Goal: Information Seeking & Learning: Learn about a topic

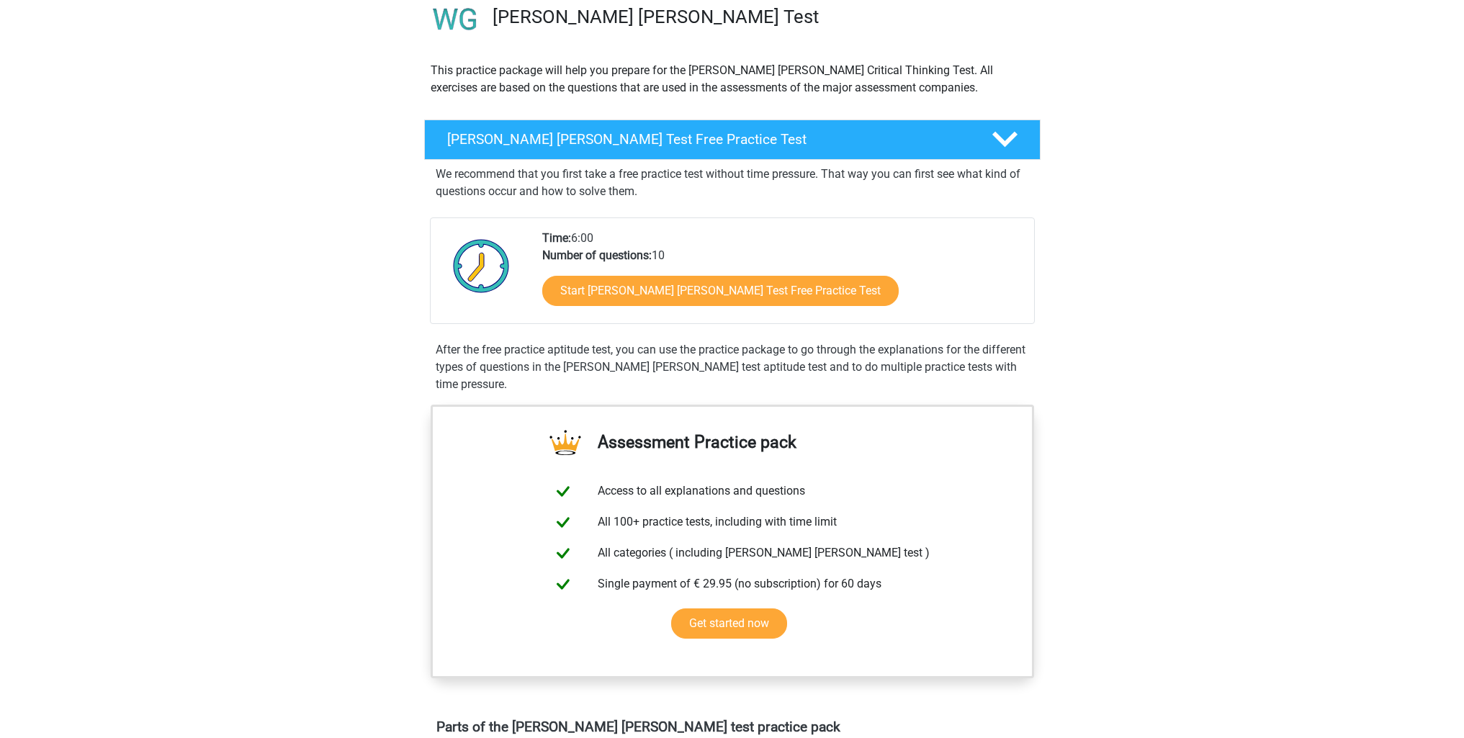
scroll to position [144, 0]
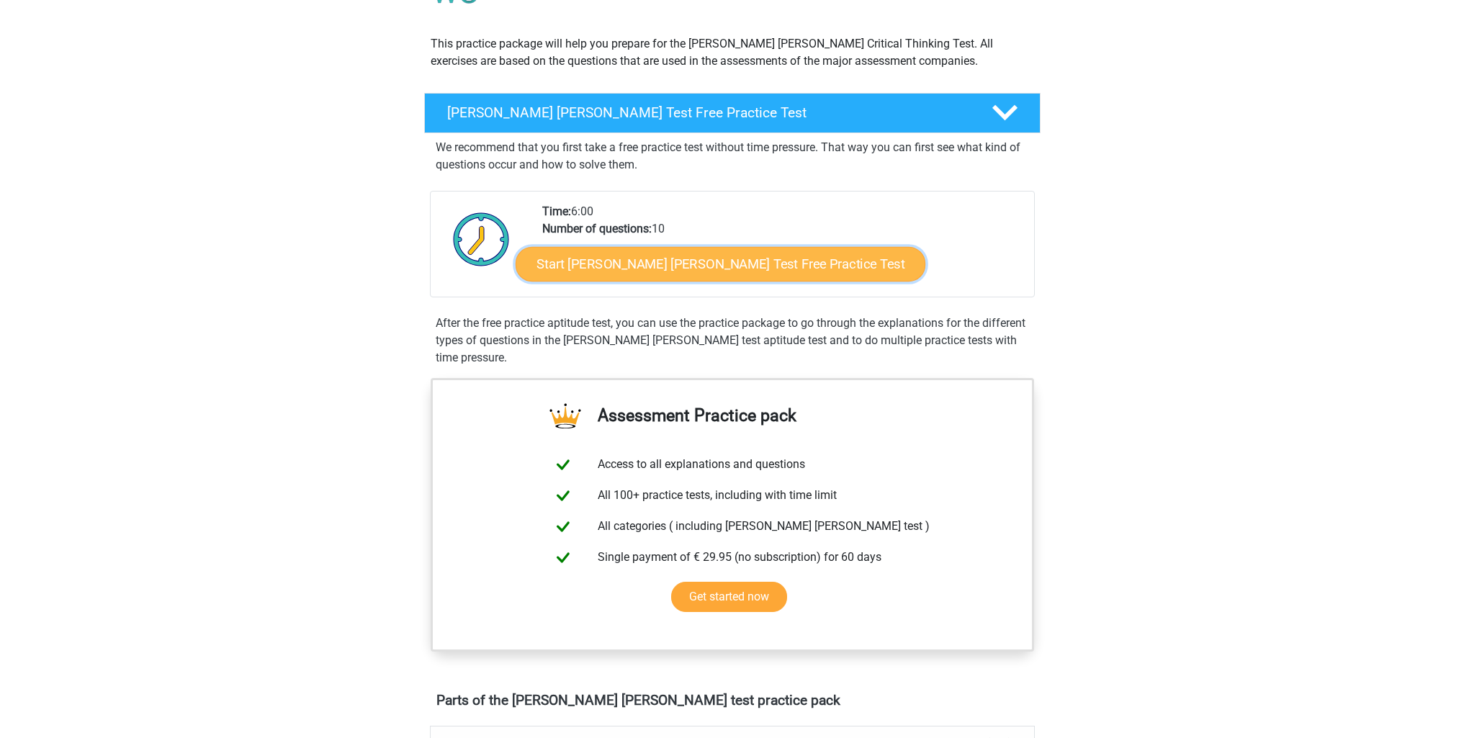
click at [612, 269] on link "Start Watson Glaser Test Free Practice Test" at bounding box center [721, 264] width 410 height 35
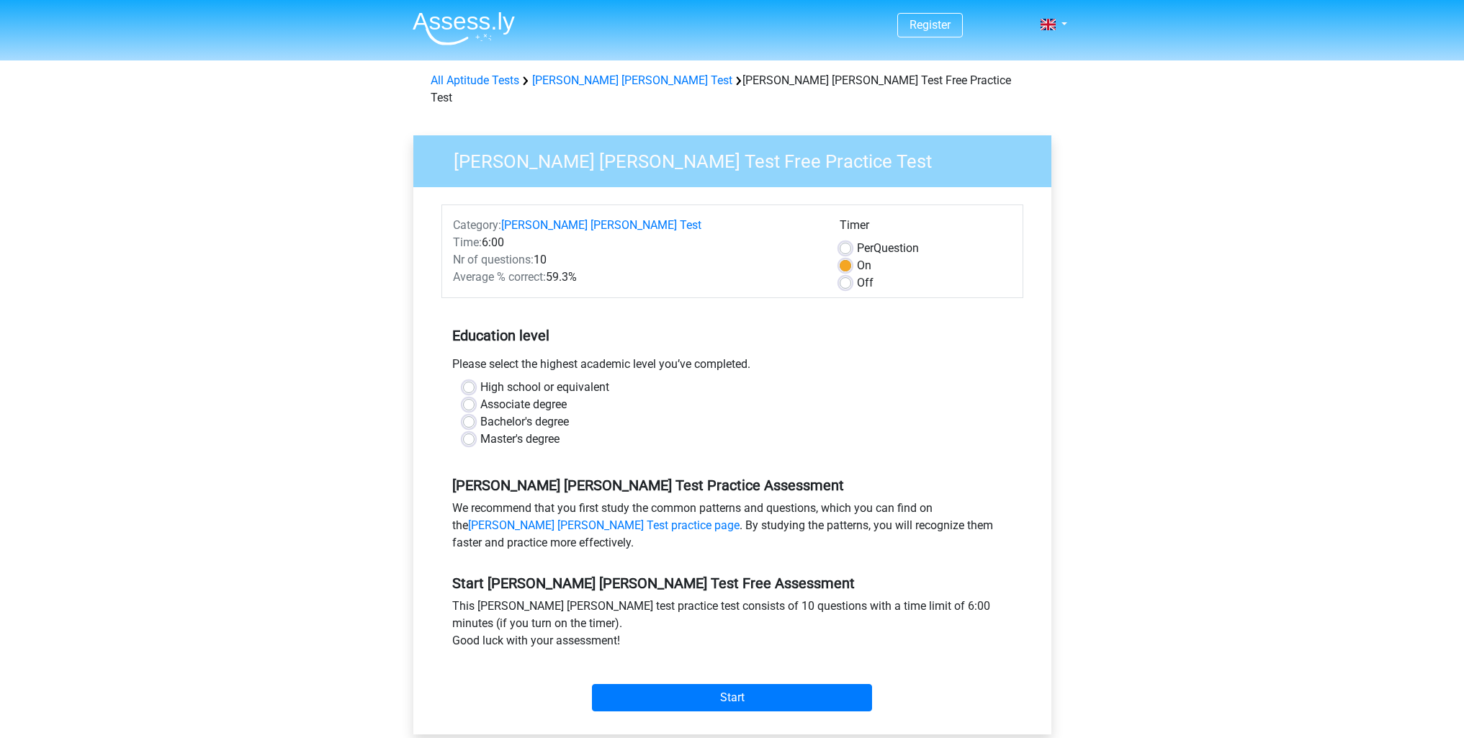
click at [480, 431] on label "Master's degree" at bounding box center [519, 439] width 79 height 17
click at [469, 431] on input "Master's degree" at bounding box center [469, 438] width 12 height 14
radio input "true"
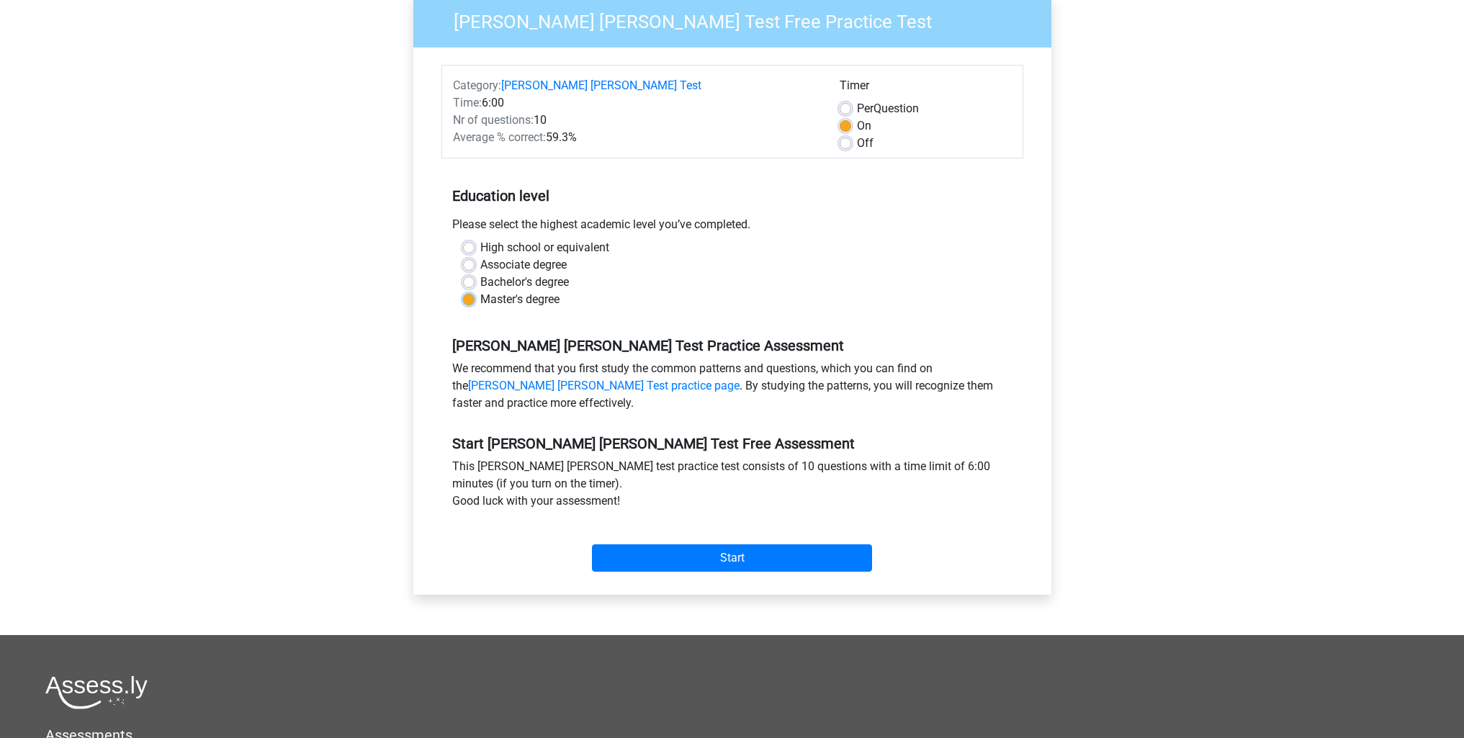
scroll to position [216, 0]
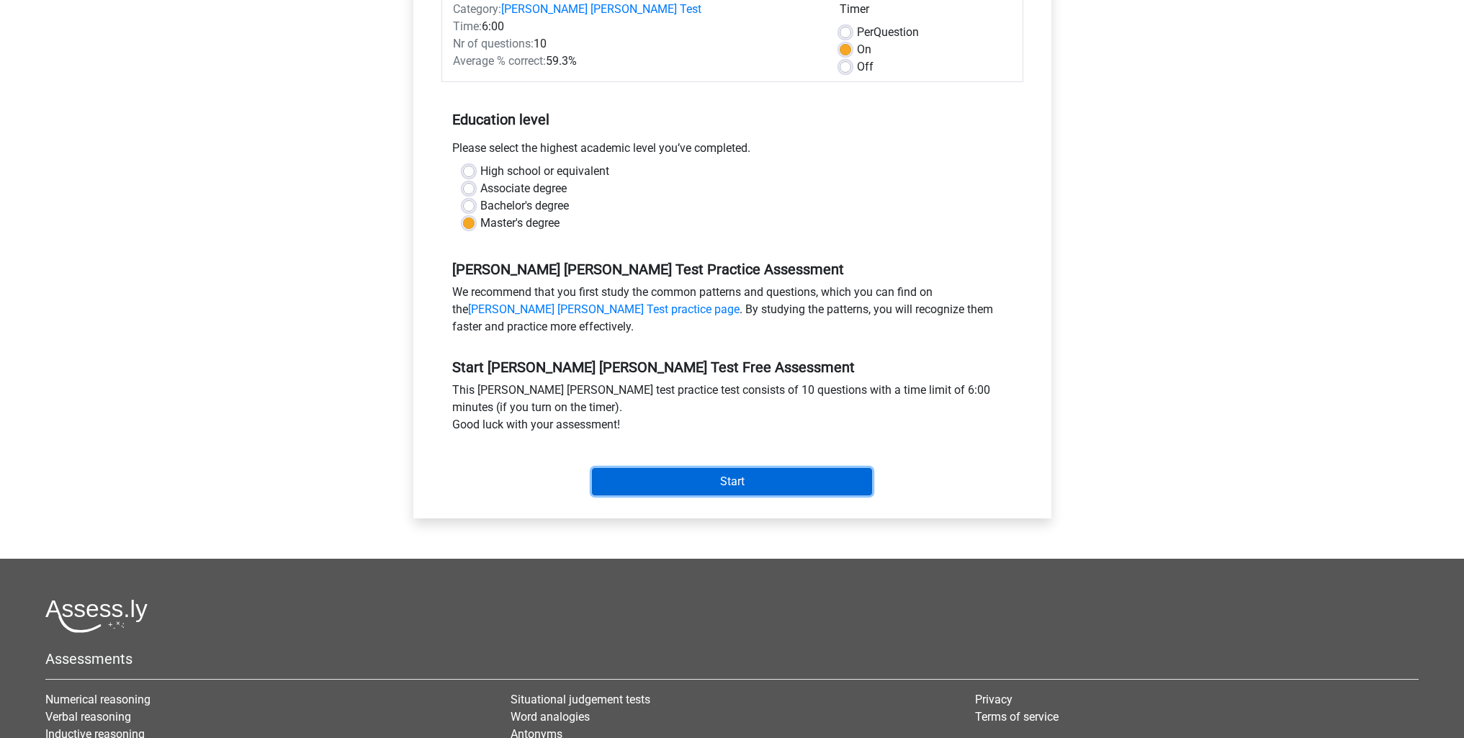
click at [740, 472] on input "Start" at bounding box center [732, 481] width 280 height 27
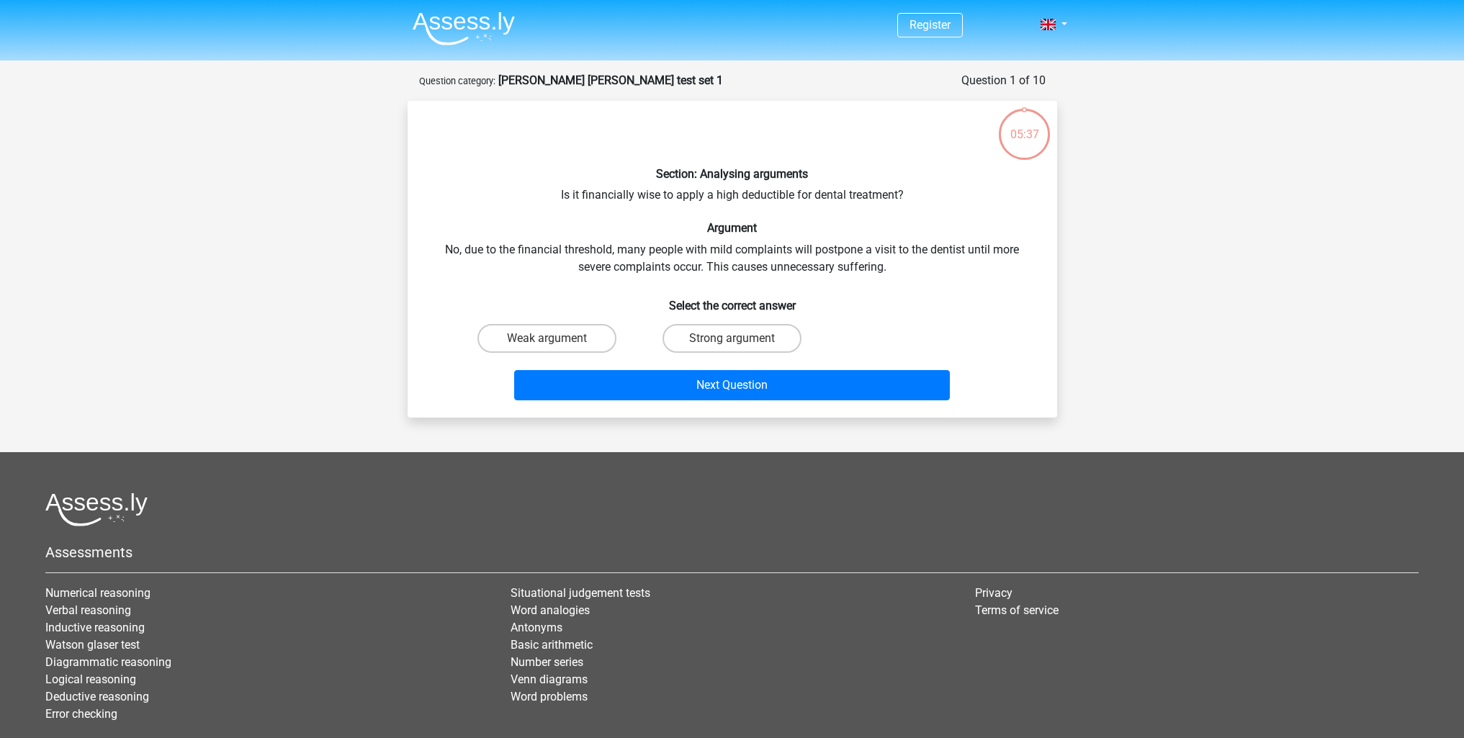
click at [734, 342] on input "Strong argument" at bounding box center [736, 343] width 9 height 9
radio input "true"
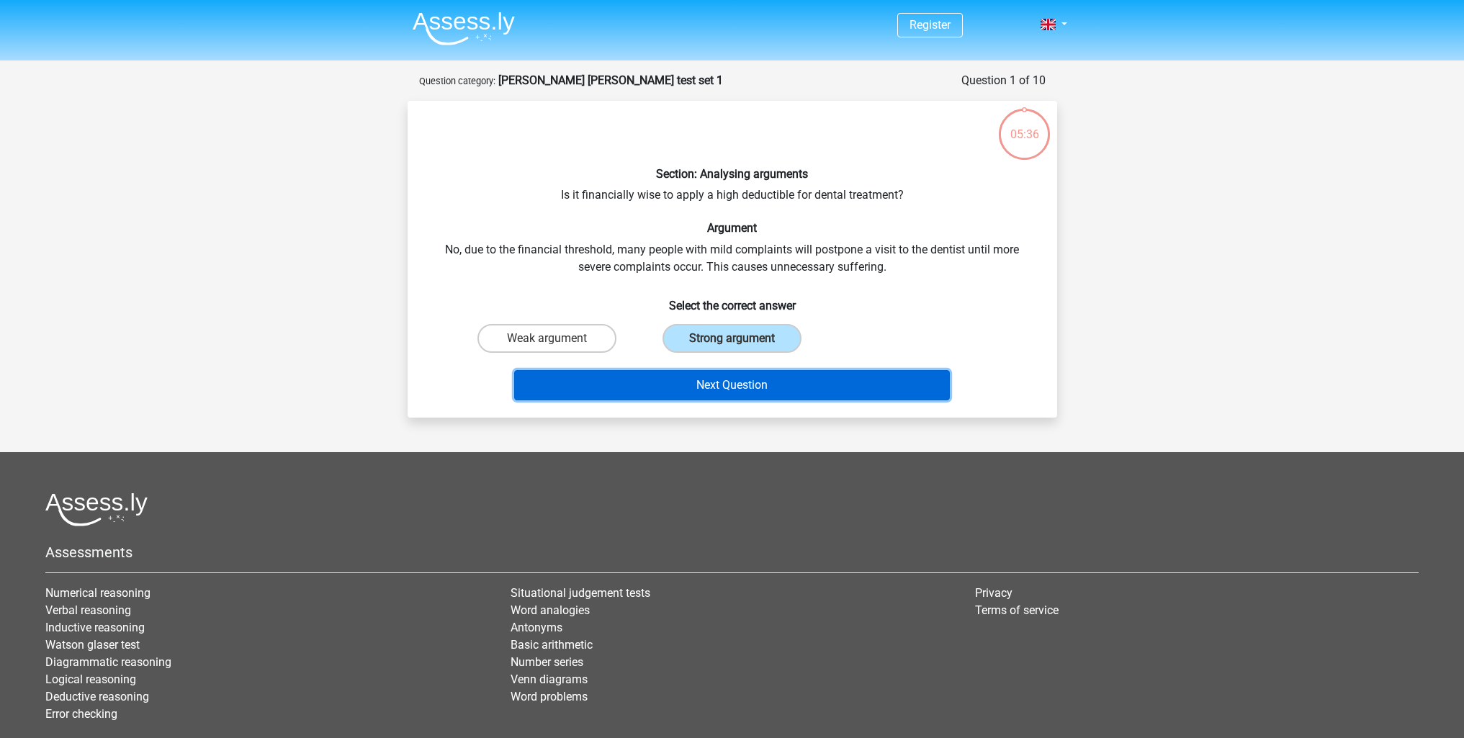
click at [734, 384] on button "Next Question" at bounding box center [732, 385] width 436 height 30
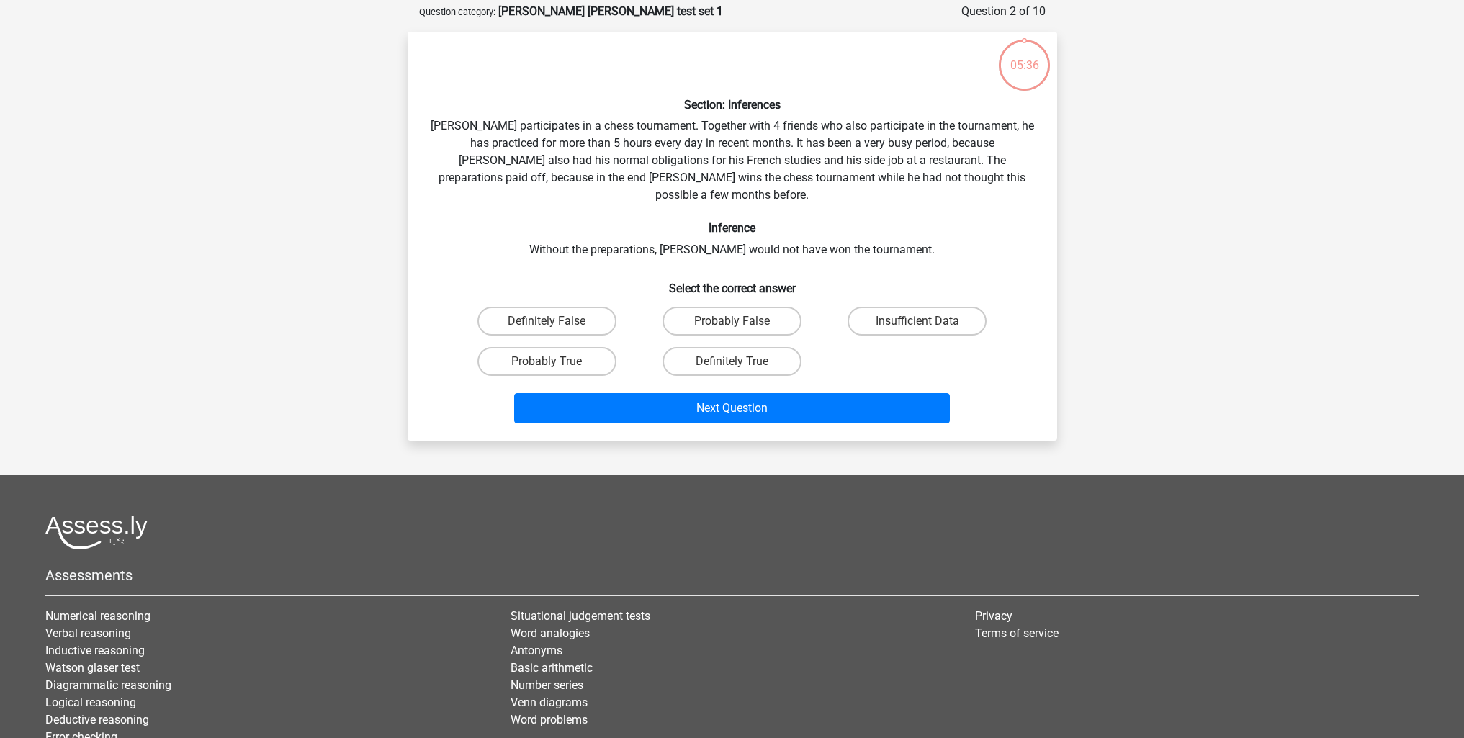
scroll to position [72, 0]
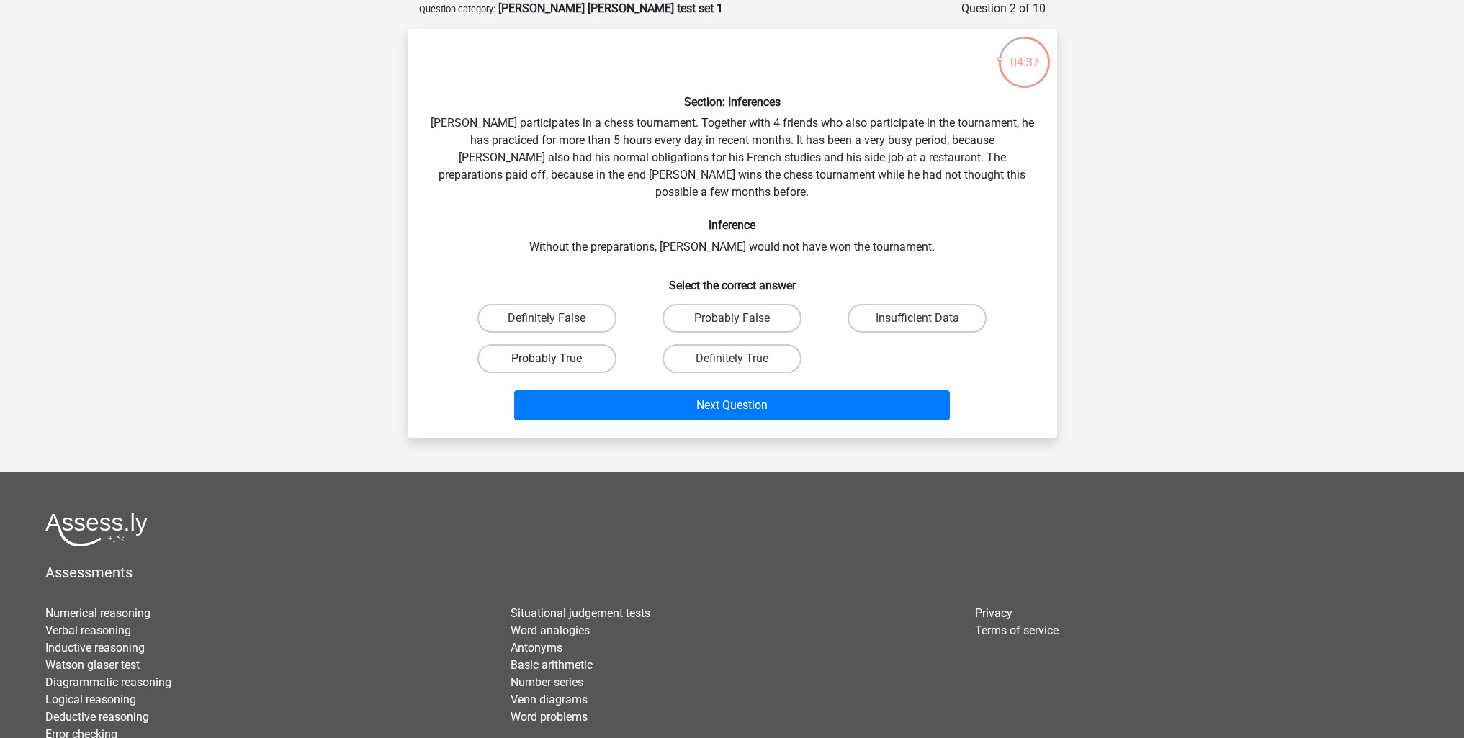
click at [557, 344] on label "Probably True" at bounding box center [547, 358] width 139 height 29
click at [556, 359] on input "Probably True" at bounding box center [551, 363] width 9 height 9
radio input "true"
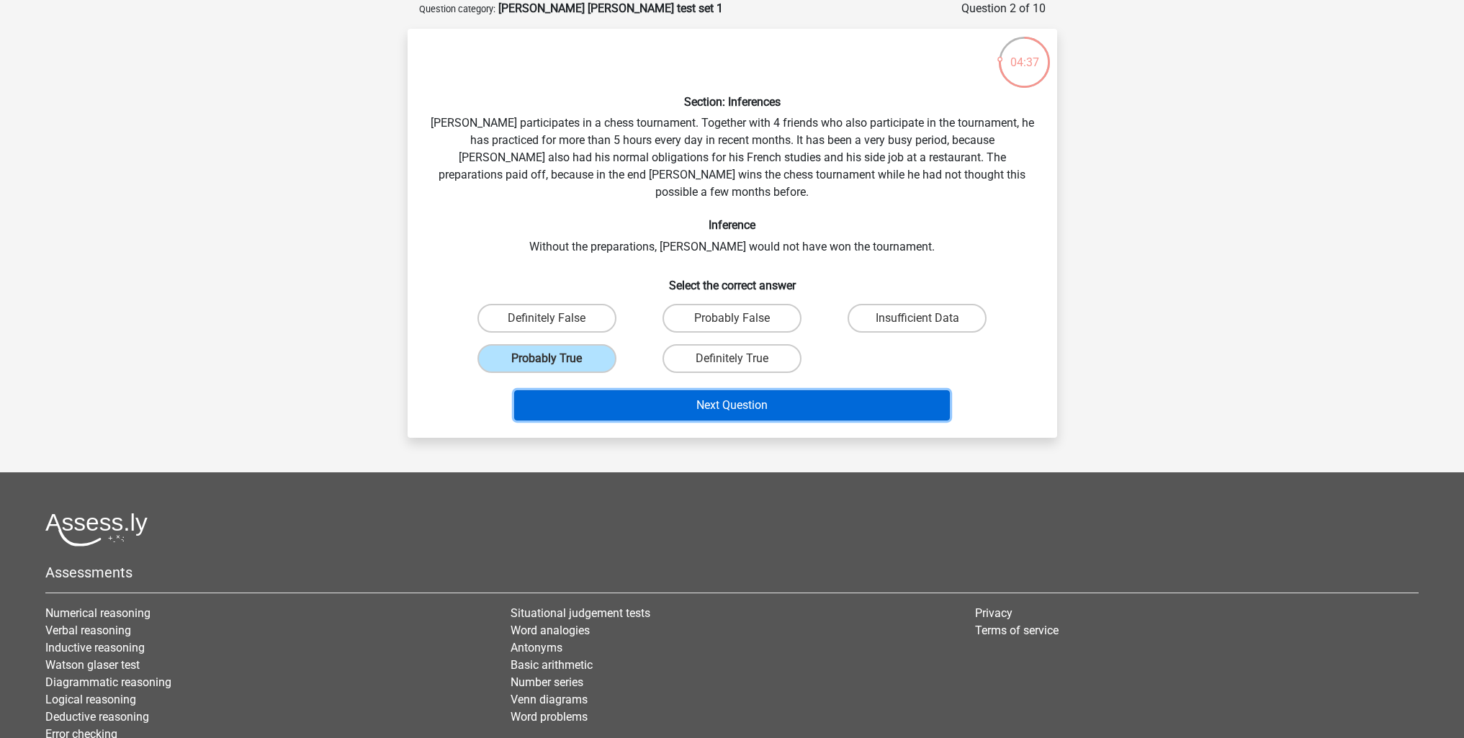
click at [771, 397] on button "Next Question" at bounding box center [732, 405] width 436 height 30
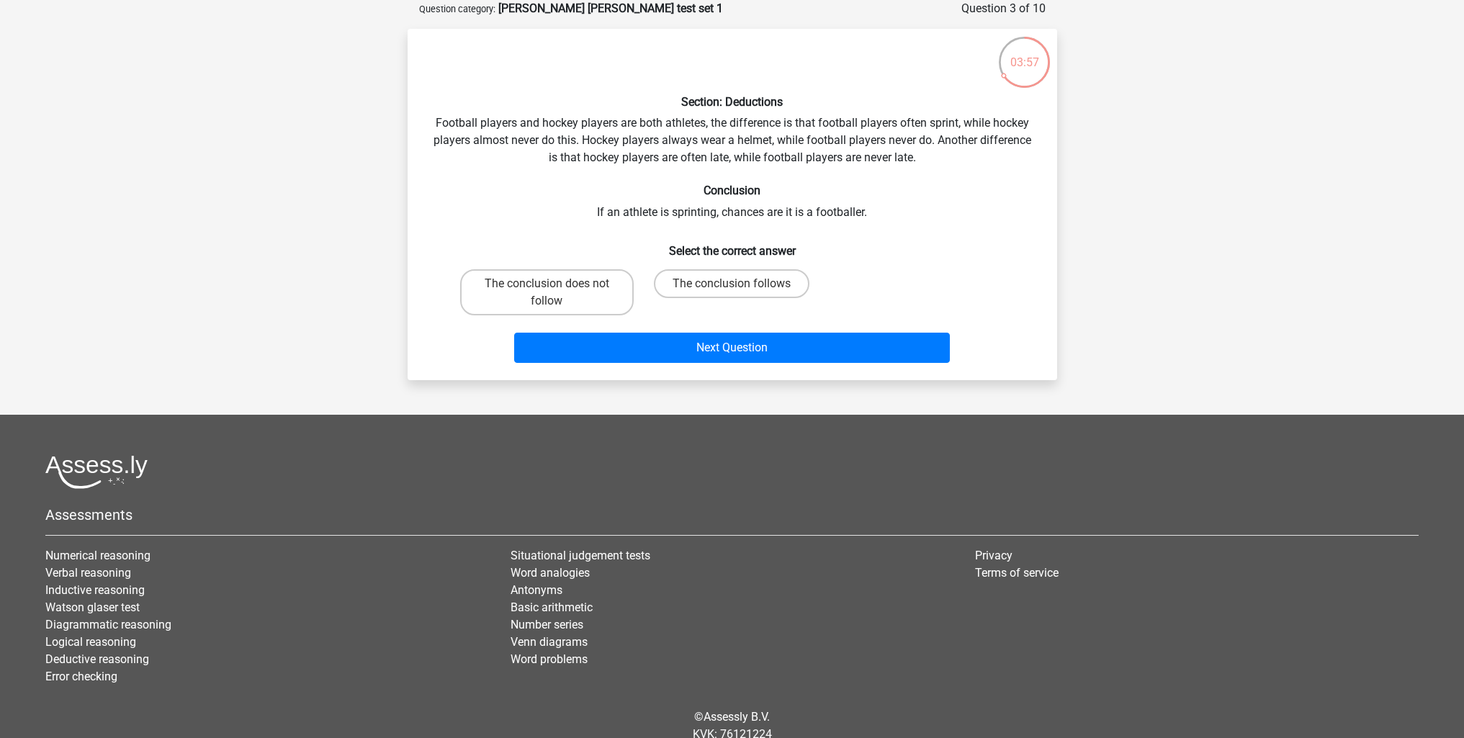
click at [548, 291] on input "The conclusion does not follow" at bounding box center [551, 288] width 9 height 9
radio input "true"
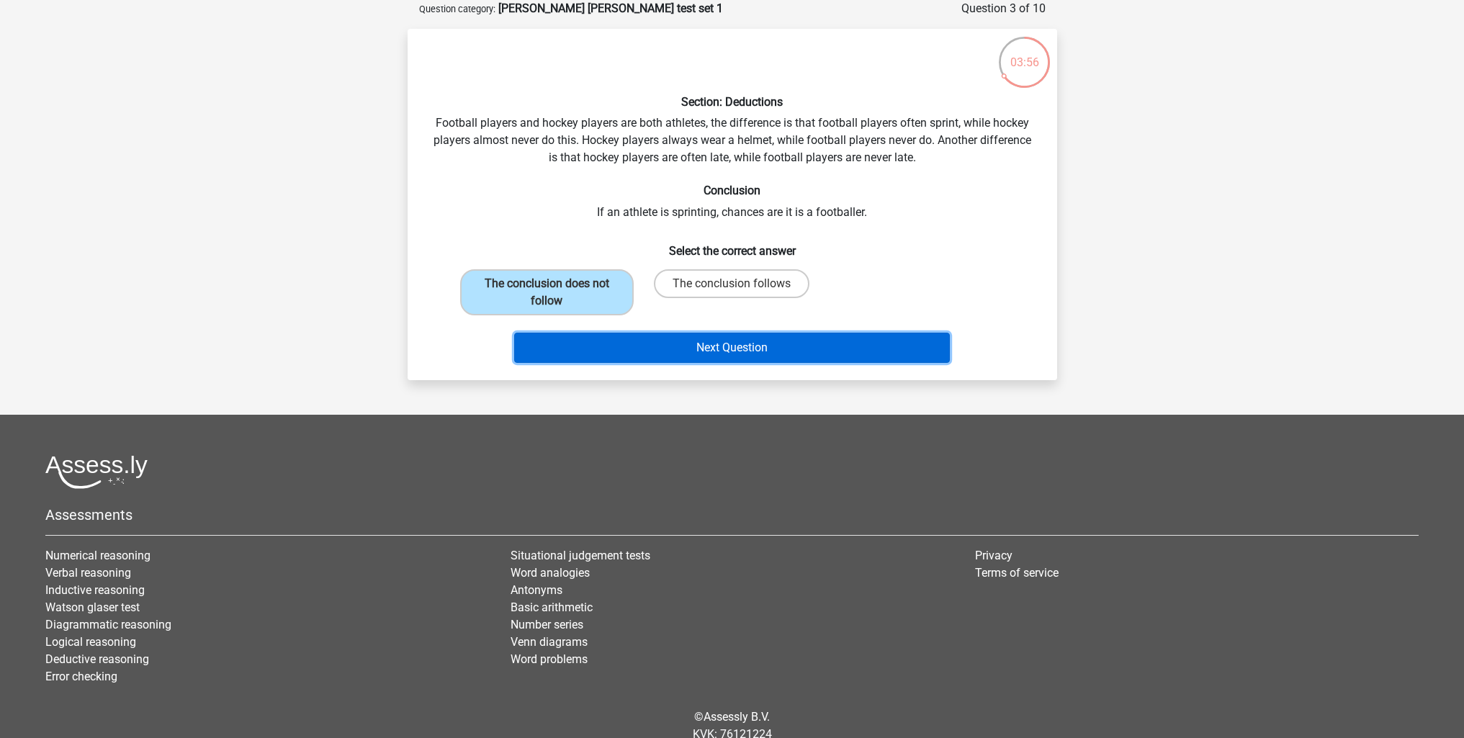
click at [740, 358] on button "Next Question" at bounding box center [732, 348] width 436 height 30
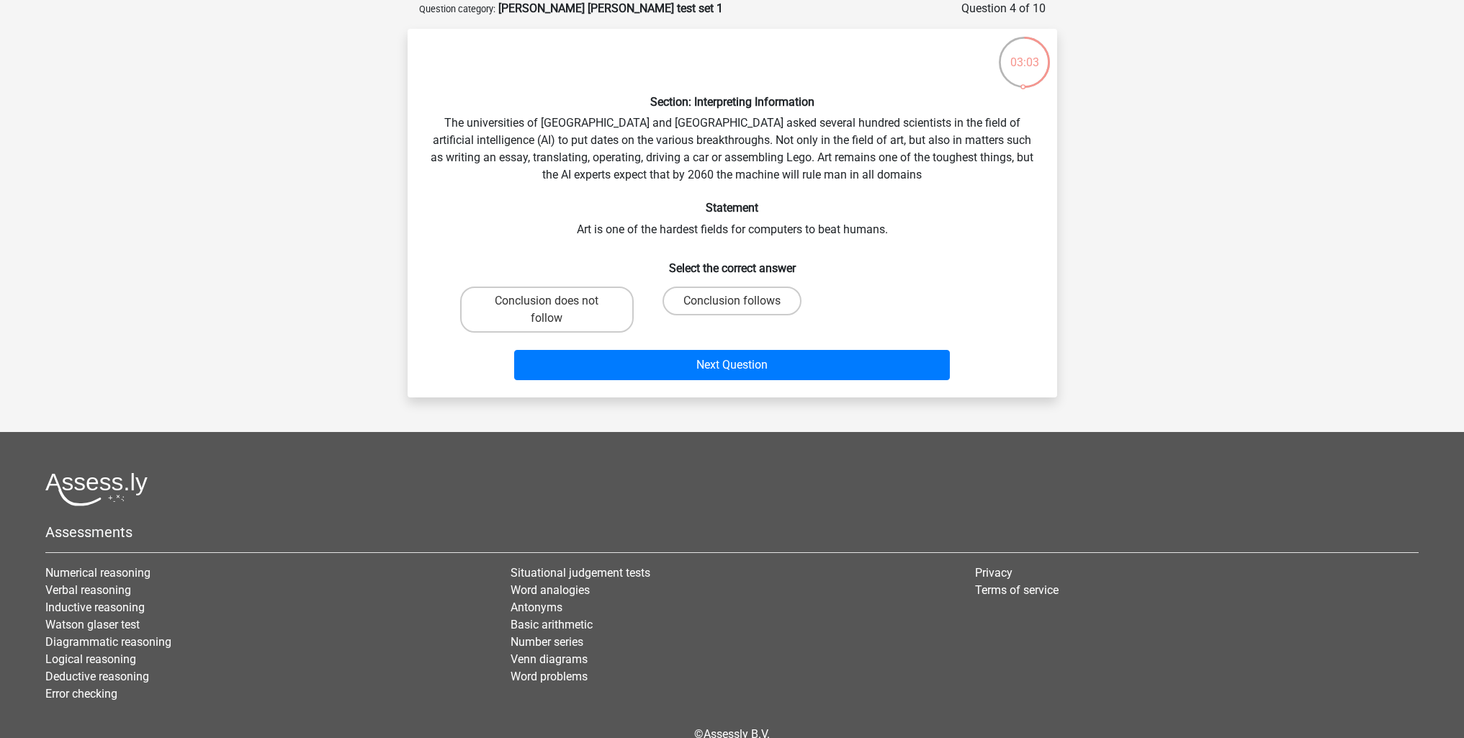
click at [739, 302] on input "Conclusion follows" at bounding box center [736, 305] width 9 height 9
radio input "true"
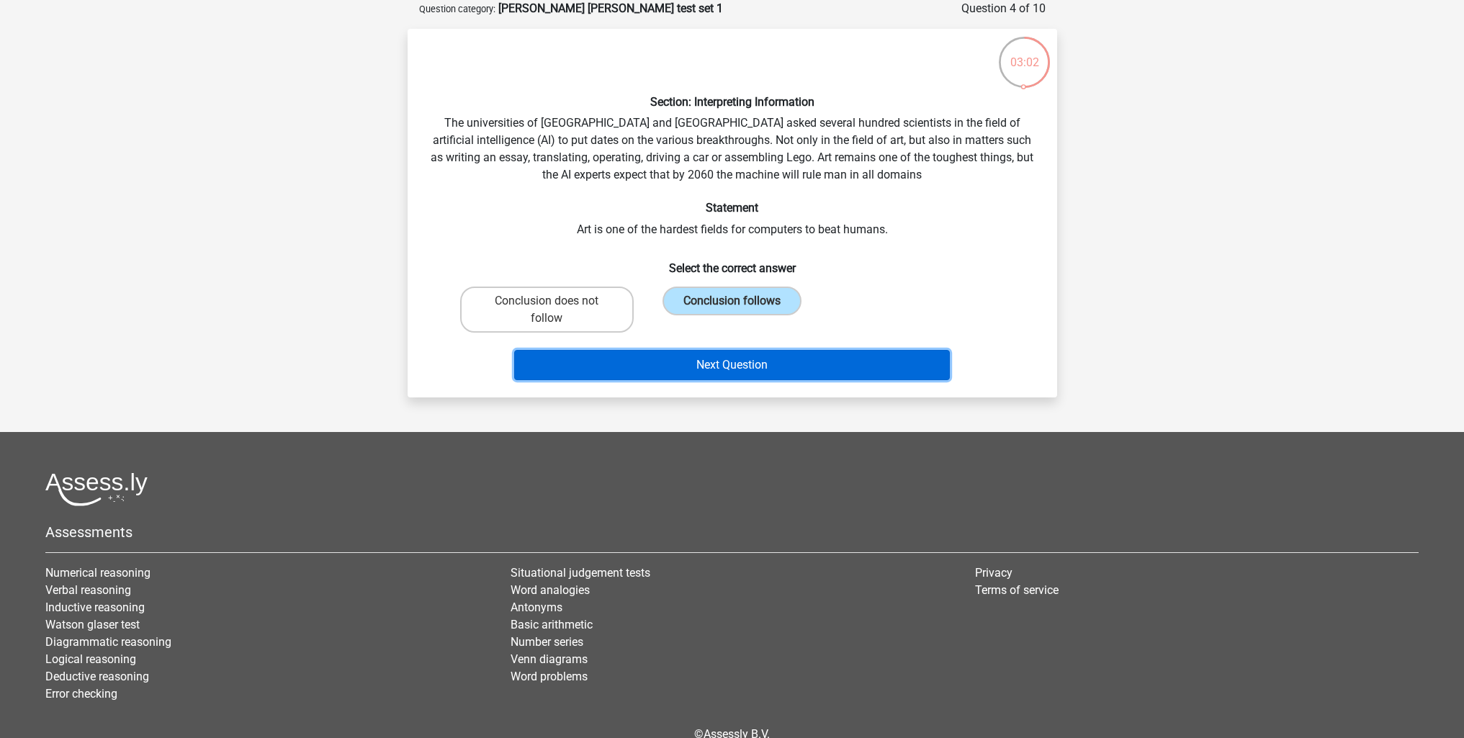
click at [735, 367] on button "Next Question" at bounding box center [732, 365] width 436 height 30
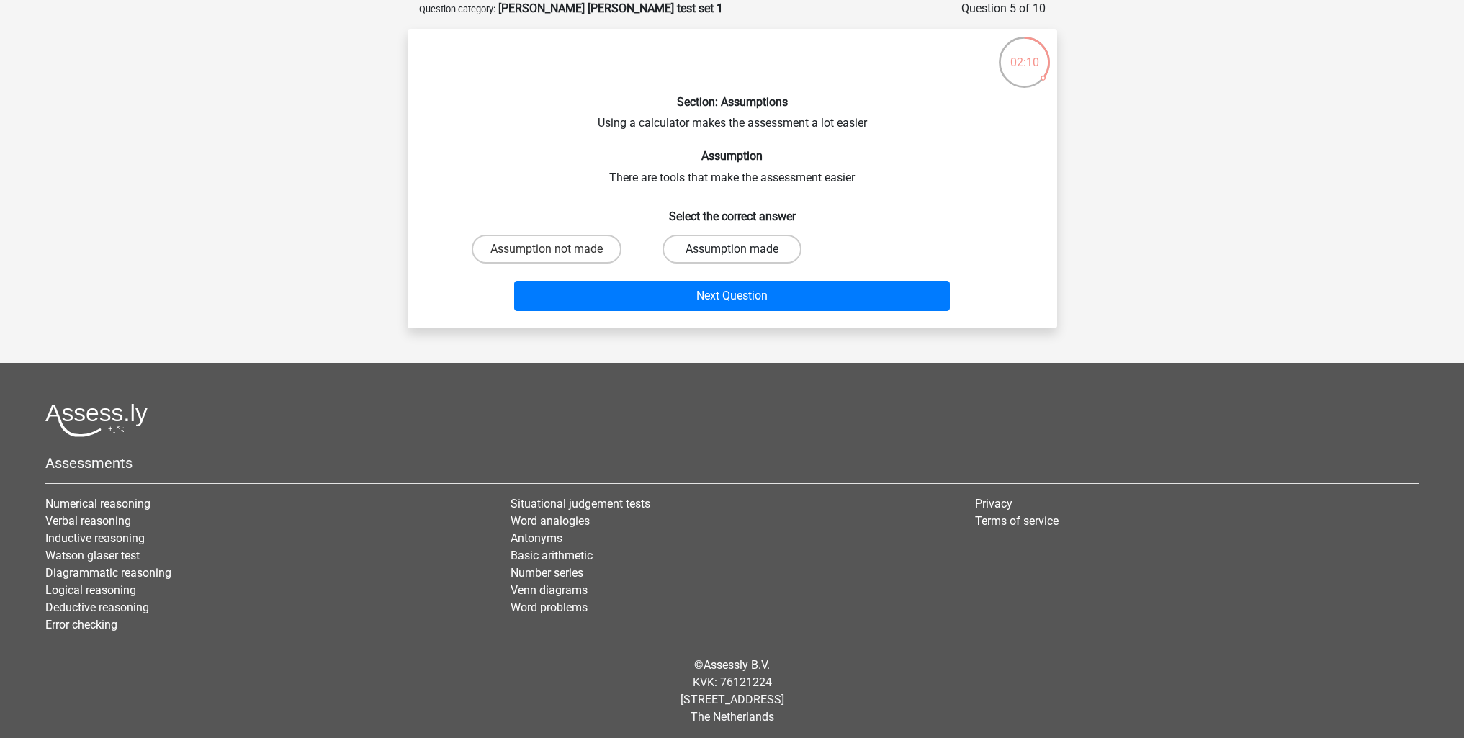
click at [729, 246] on label "Assumption made" at bounding box center [732, 249] width 139 height 29
click at [732, 249] on input "Assumption made" at bounding box center [736, 253] width 9 height 9
radio input "true"
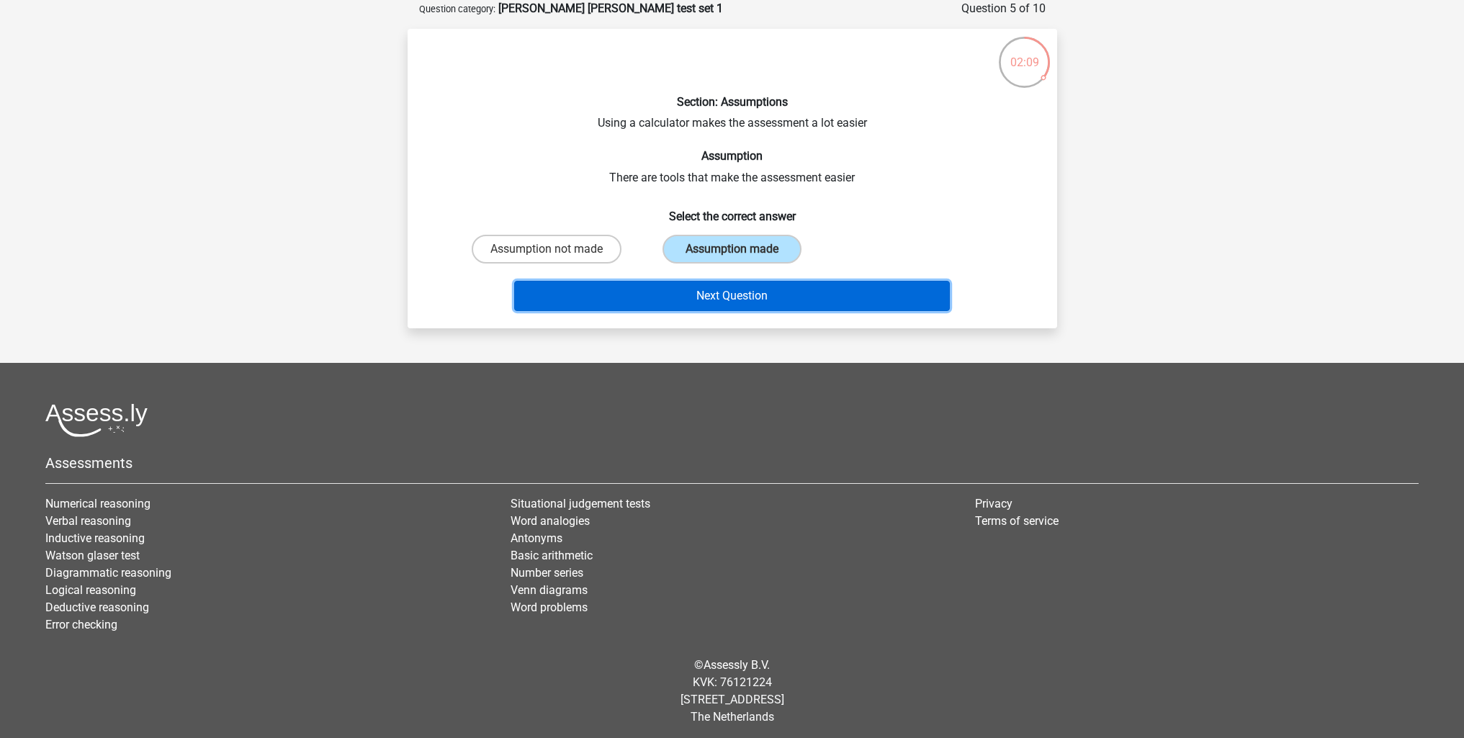
click at [722, 291] on button "Next Question" at bounding box center [732, 296] width 436 height 30
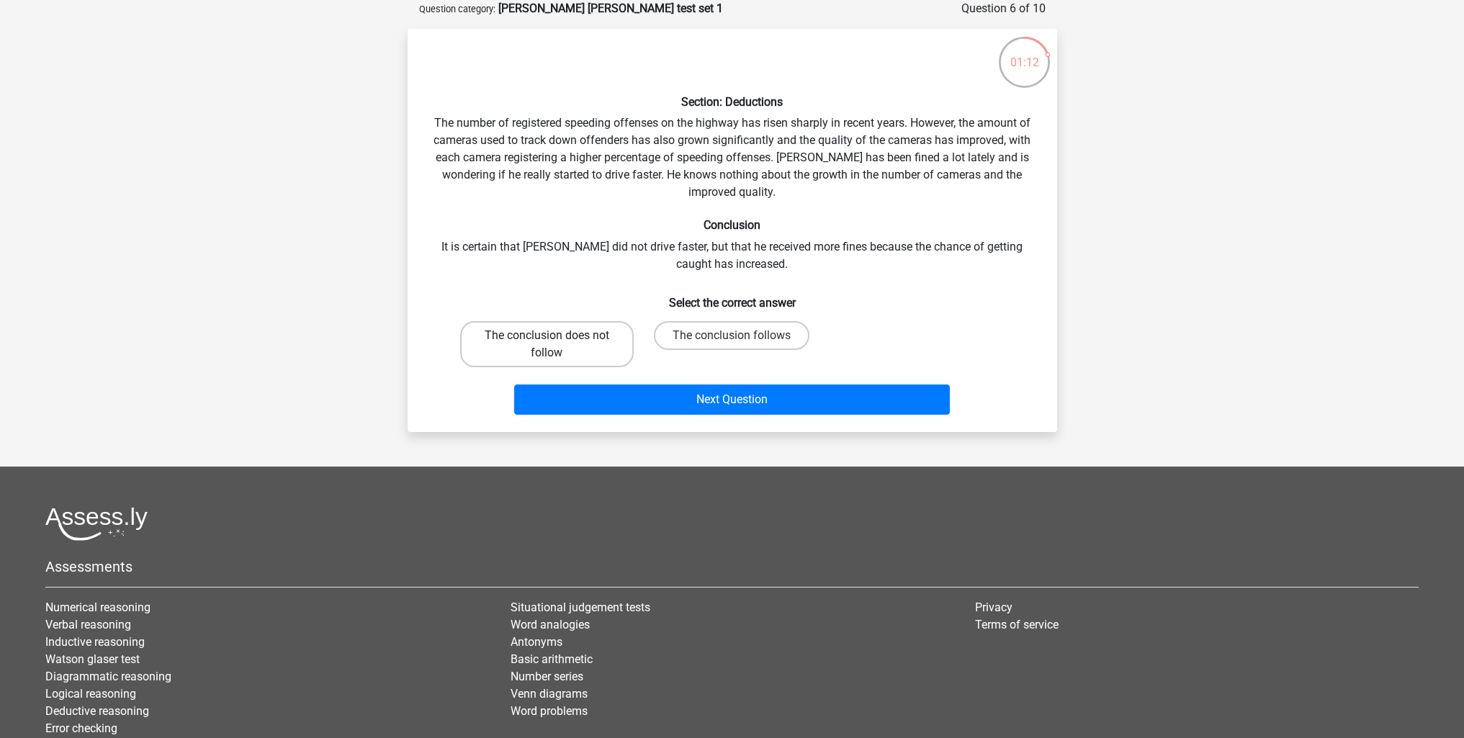
click at [560, 336] on label "The conclusion does not follow" at bounding box center [547, 344] width 174 height 46
click at [556, 336] on input "The conclusion does not follow" at bounding box center [551, 340] width 9 height 9
radio input "true"
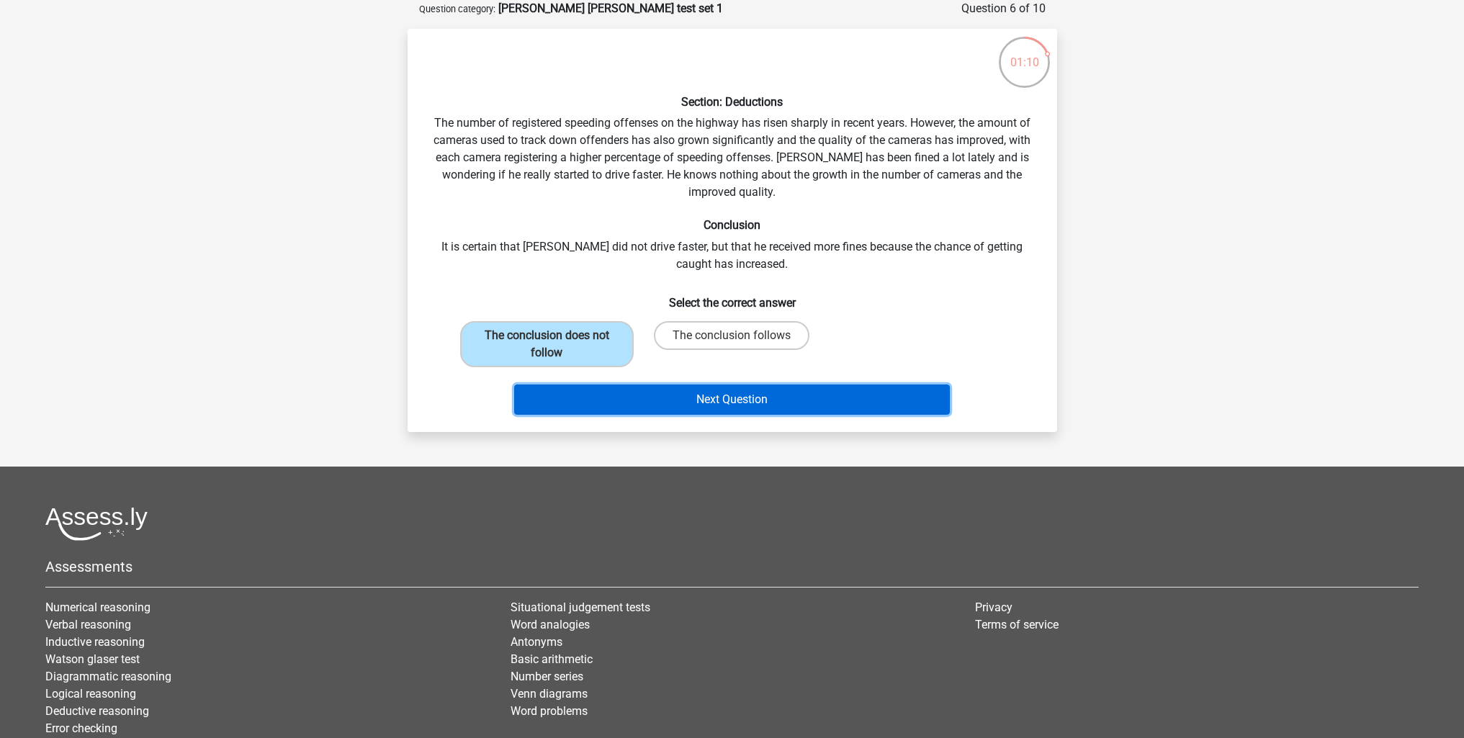
click at [707, 388] on button "Next Question" at bounding box center [732, 400] width 436 height 30
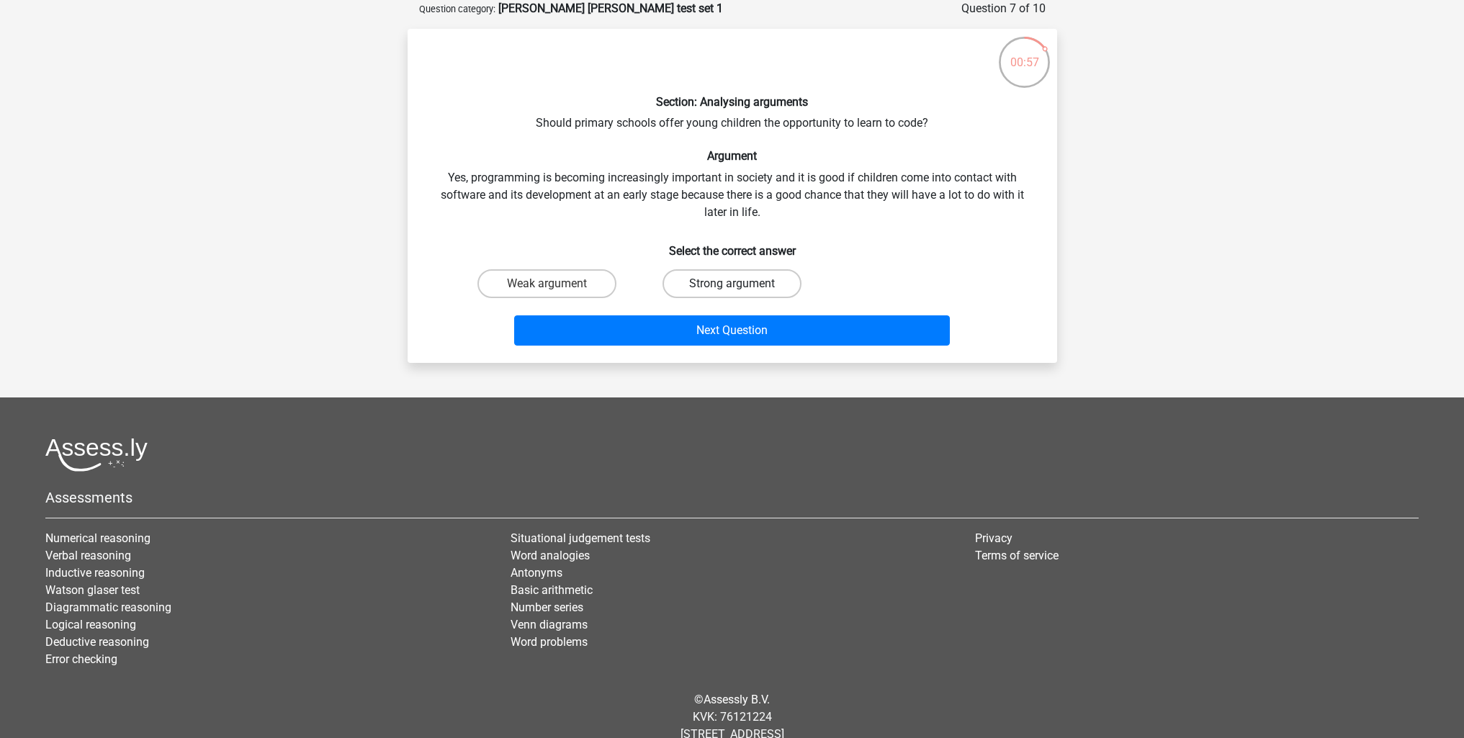
click at [757, 279] on label "Strong argument" at bounding box center [732, 283] width 139 height 29
click at [741, 284] on input "Strong argument" at bounding box center [736, 288] width 9 height 9
radio input "true"
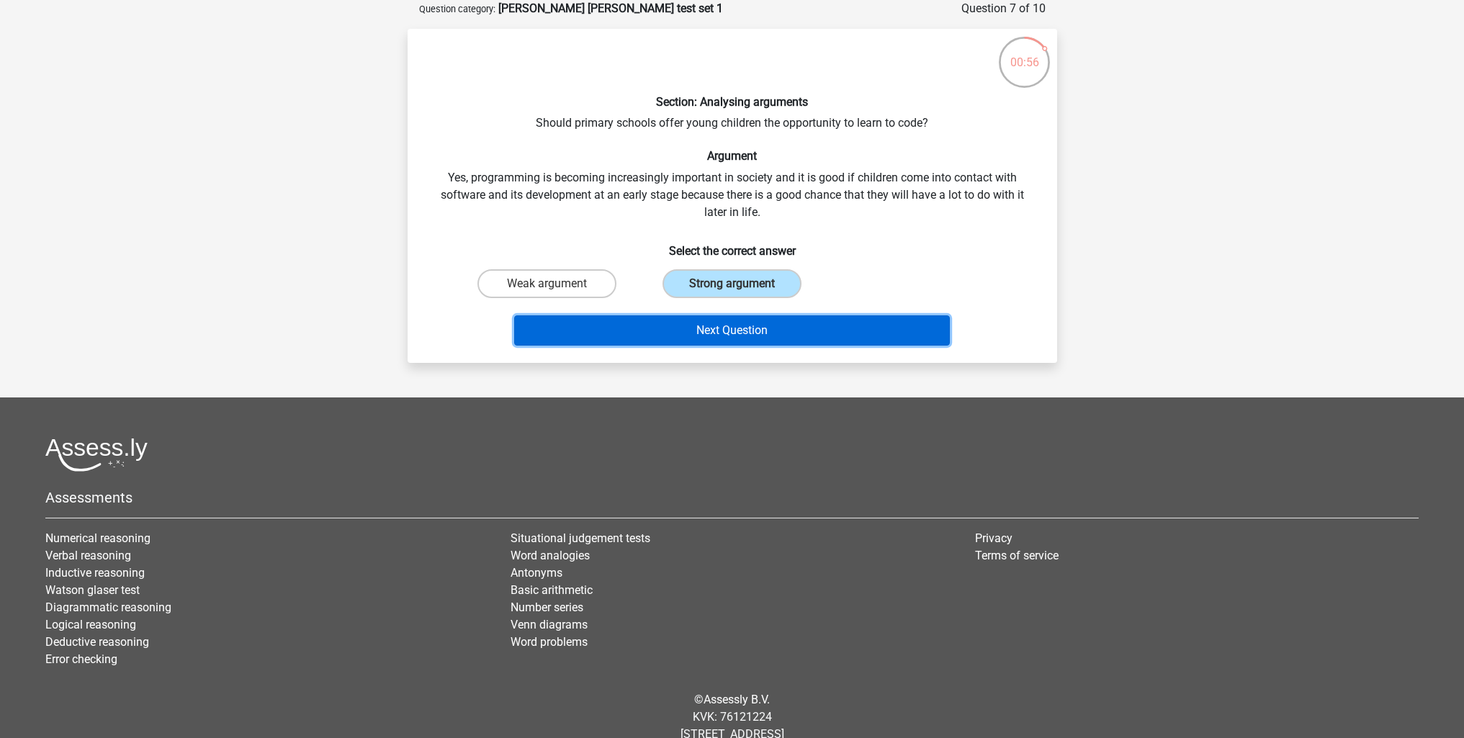
click at [749, 328] on button "Next Question" at bounding box center [732, 330] width 436 height 30
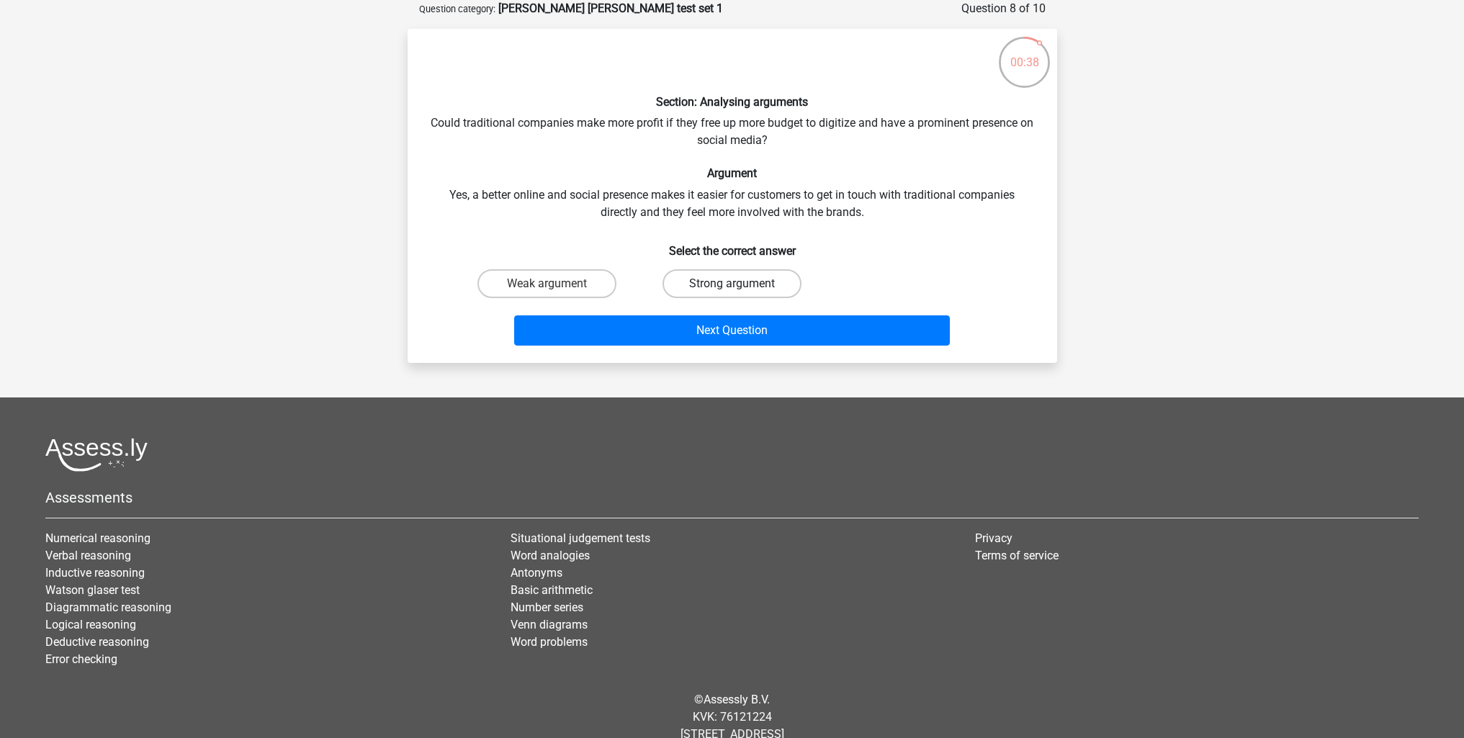
click at [750, 290] on label "Strong argument" at bounding box center [732, 283] width 139 height 29
click at [741, 290] on input "Strong argument" at bounding box center [736, 288] width 9 height 9
radio input "true"
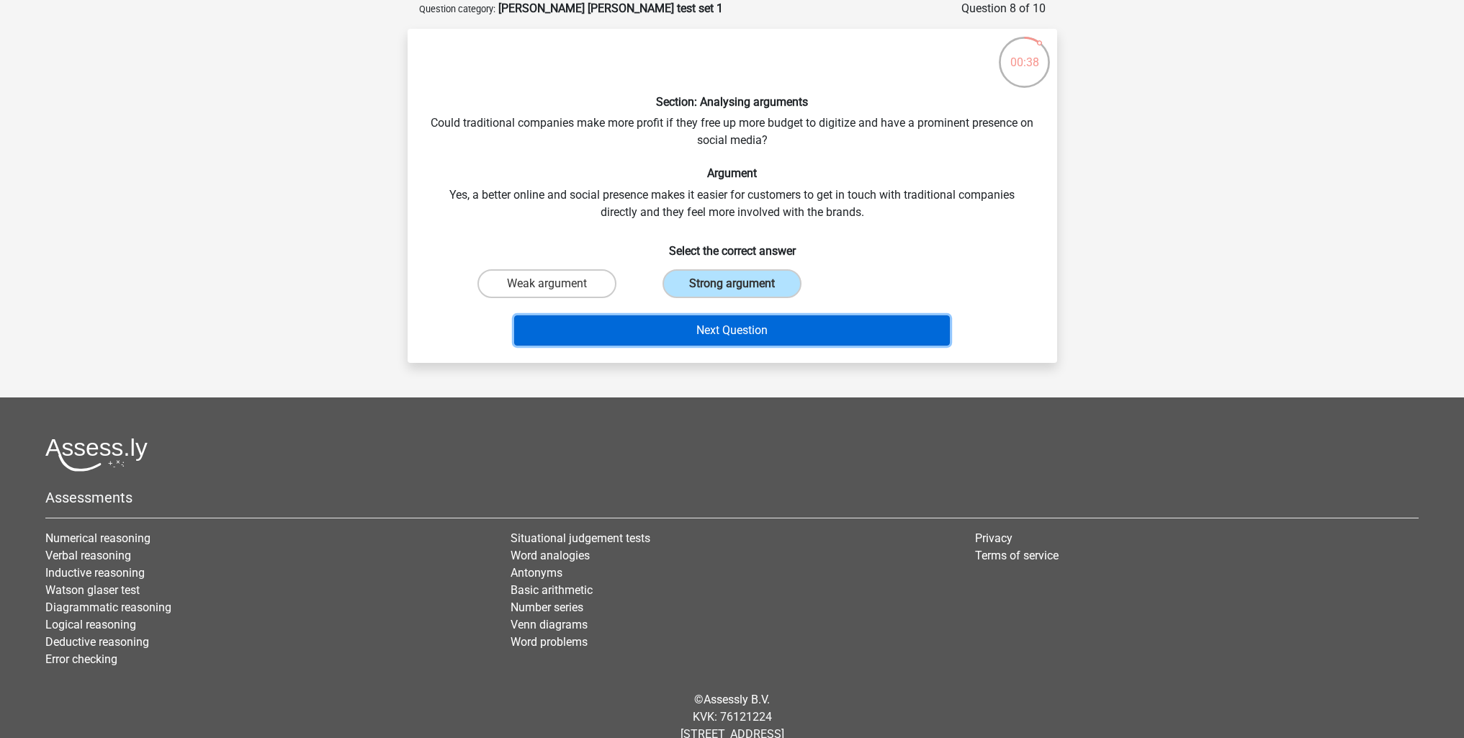
click at [738, 325] on button "Next Question" at bounding box center [732, 330] width 436 height 30
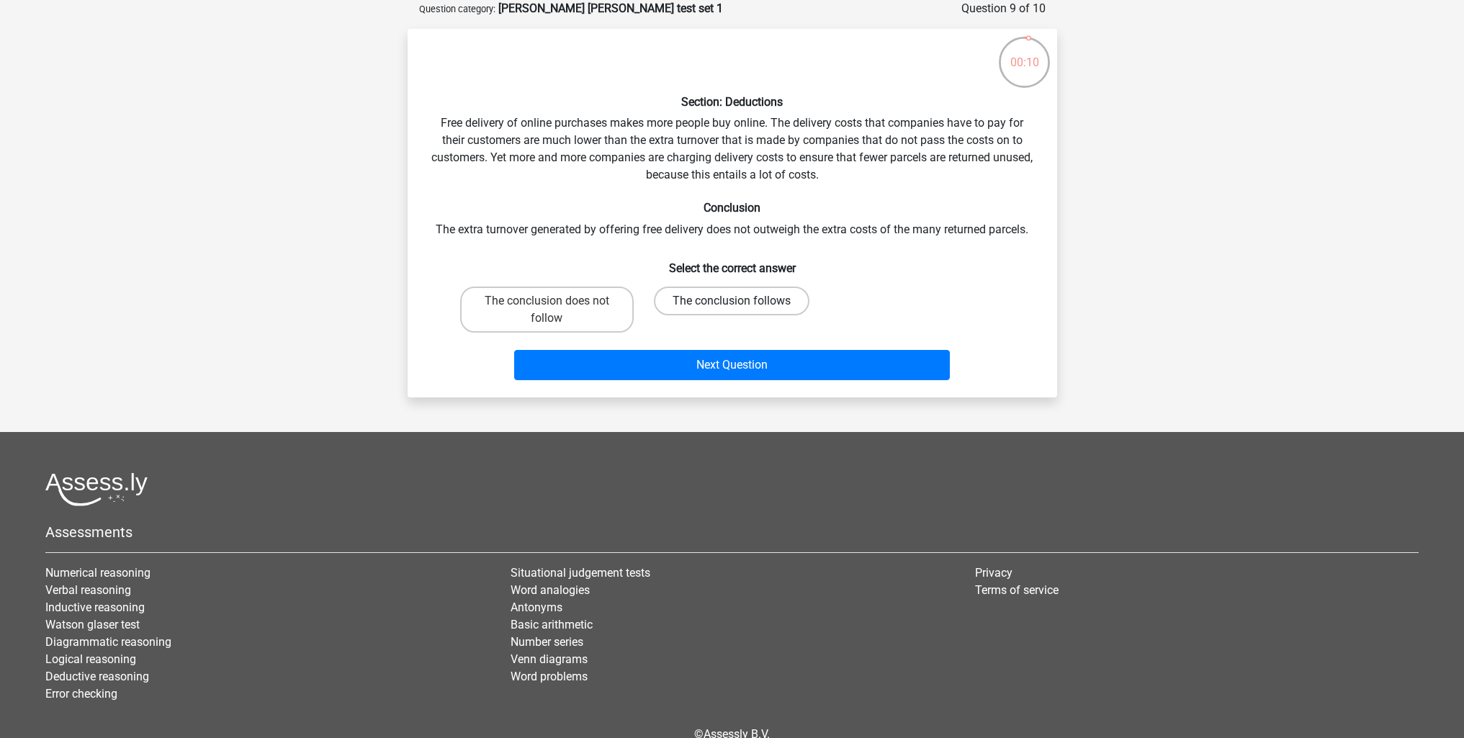
click at [745, 308] on label "The conclusion follows" at bounding box center [732, 301] width 156 height 29
click at [741, 308] on input "The conclusion follows" at bounding box center [736, 305] width 9 height 9
radio input "true"
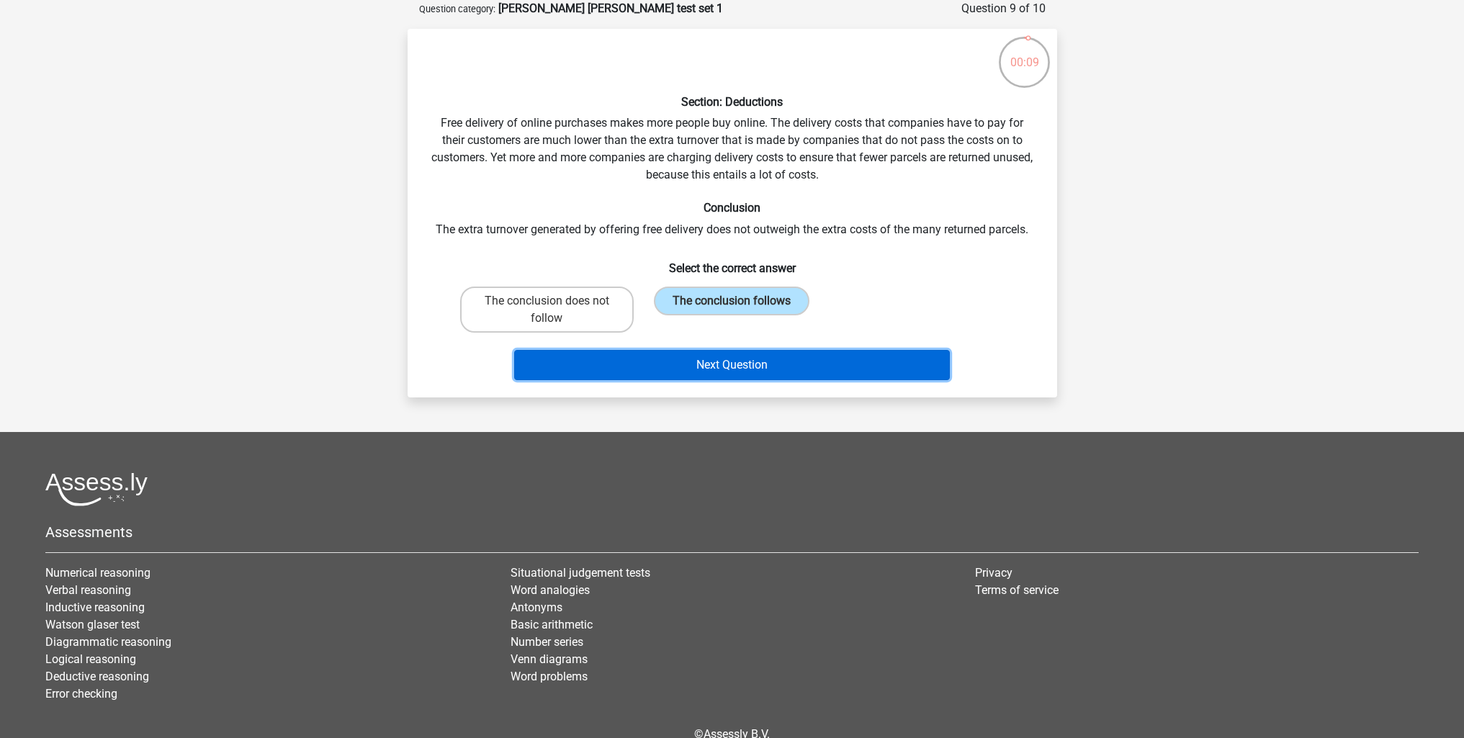
click at [738, 350] on button "Next Question" at bounding box center [732, 365] width 436 height 30
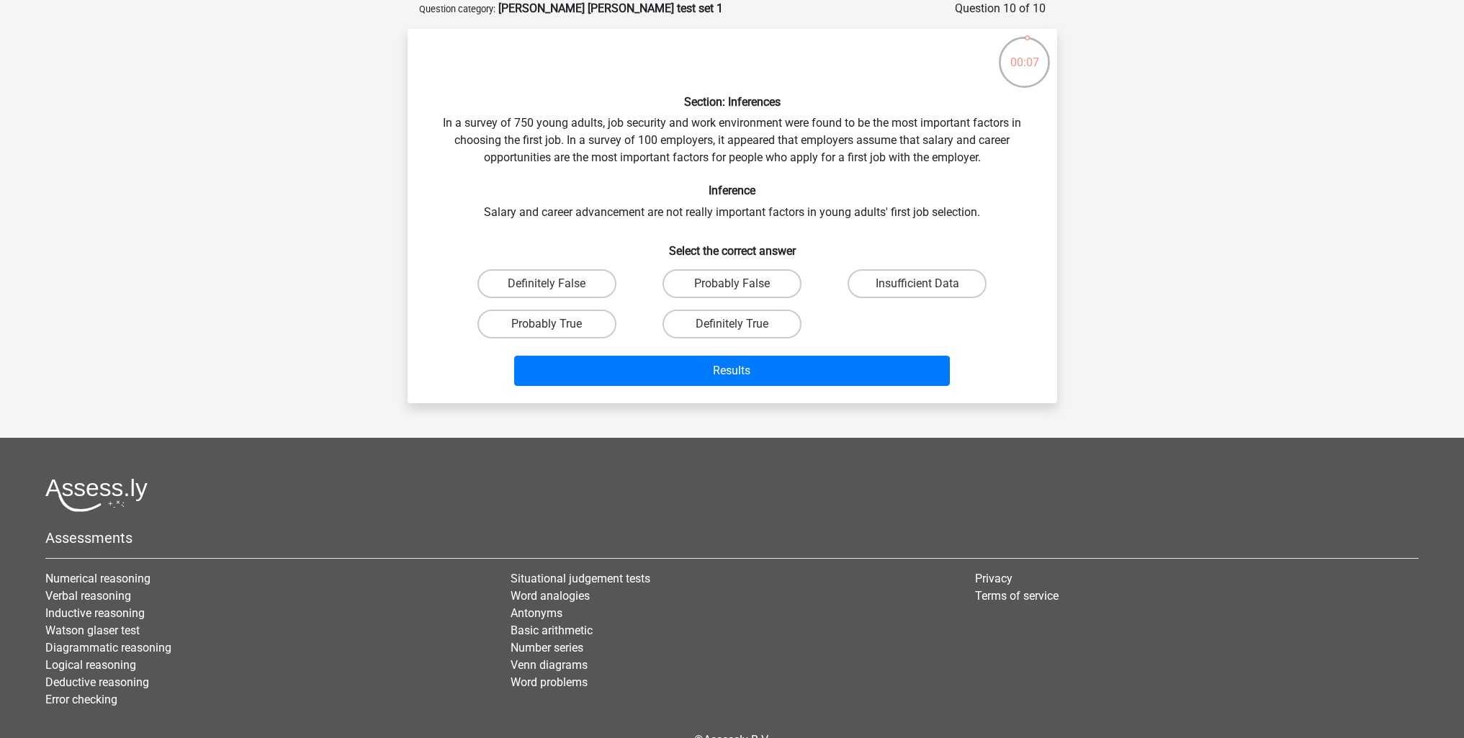
click at [918, 284] on input "Insufficient Data" at bounding box center [922, 288] width 9 height 9
radio input "true"
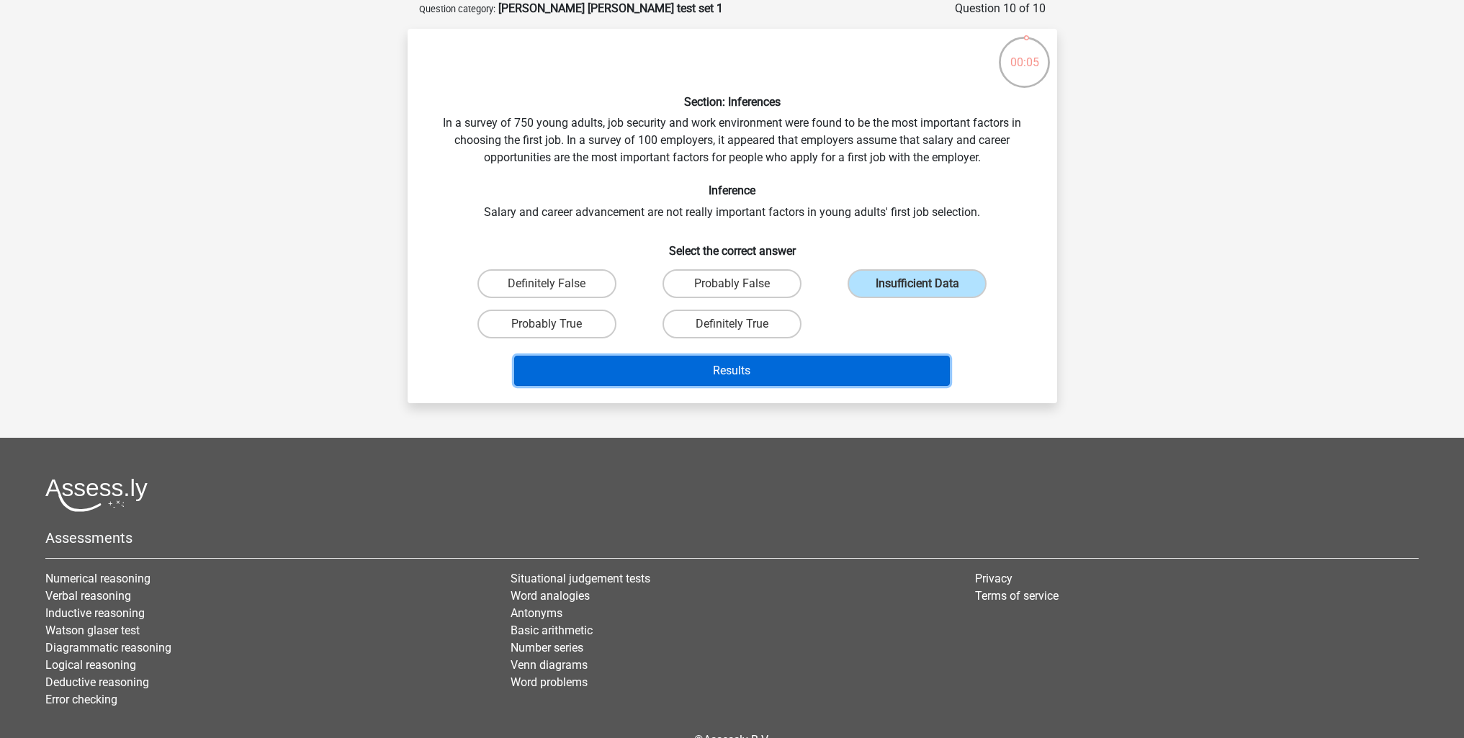
click at [719, 371] on button "Results" at bounding box center [732, 371] width 436 height 30
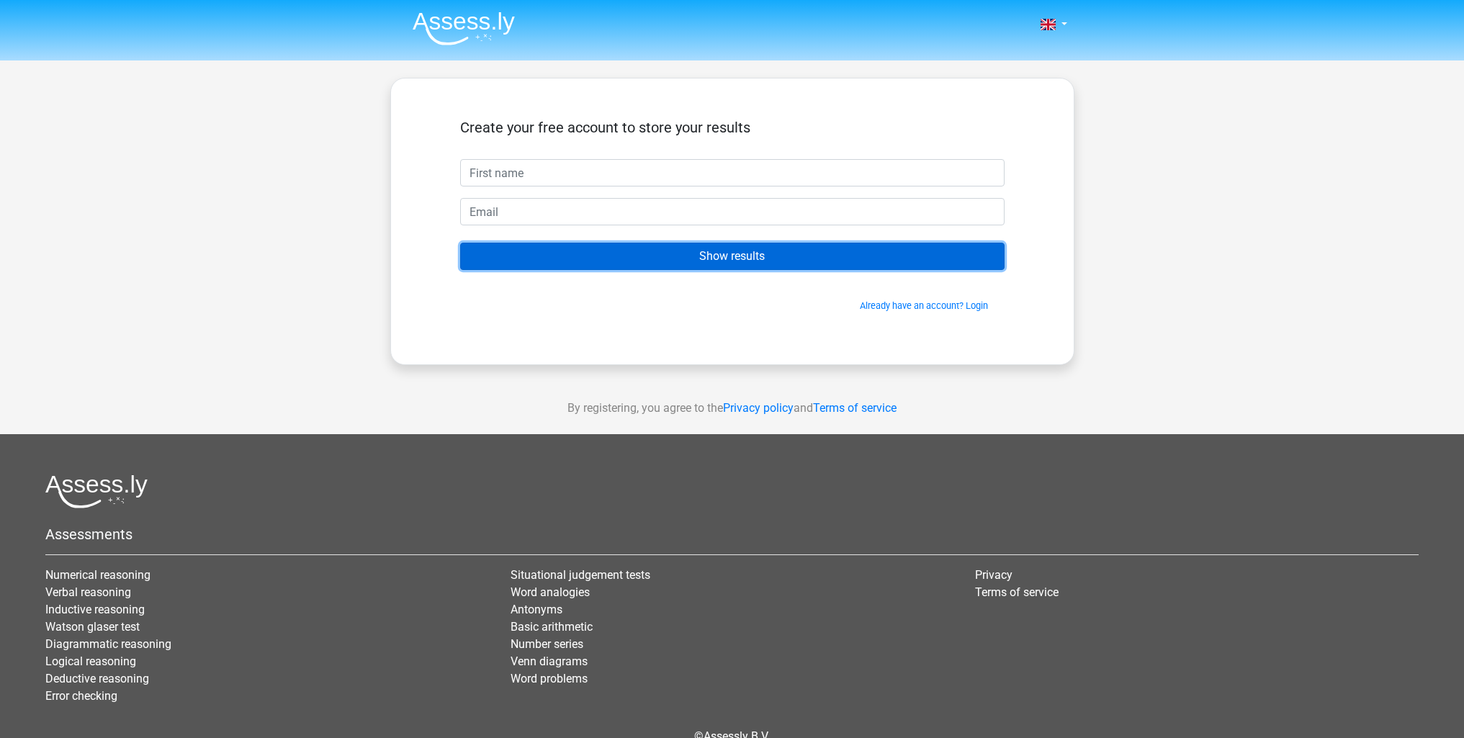
click at [738, 261] on input "Show results" at bounding box center [732, 256] width 545 height 27
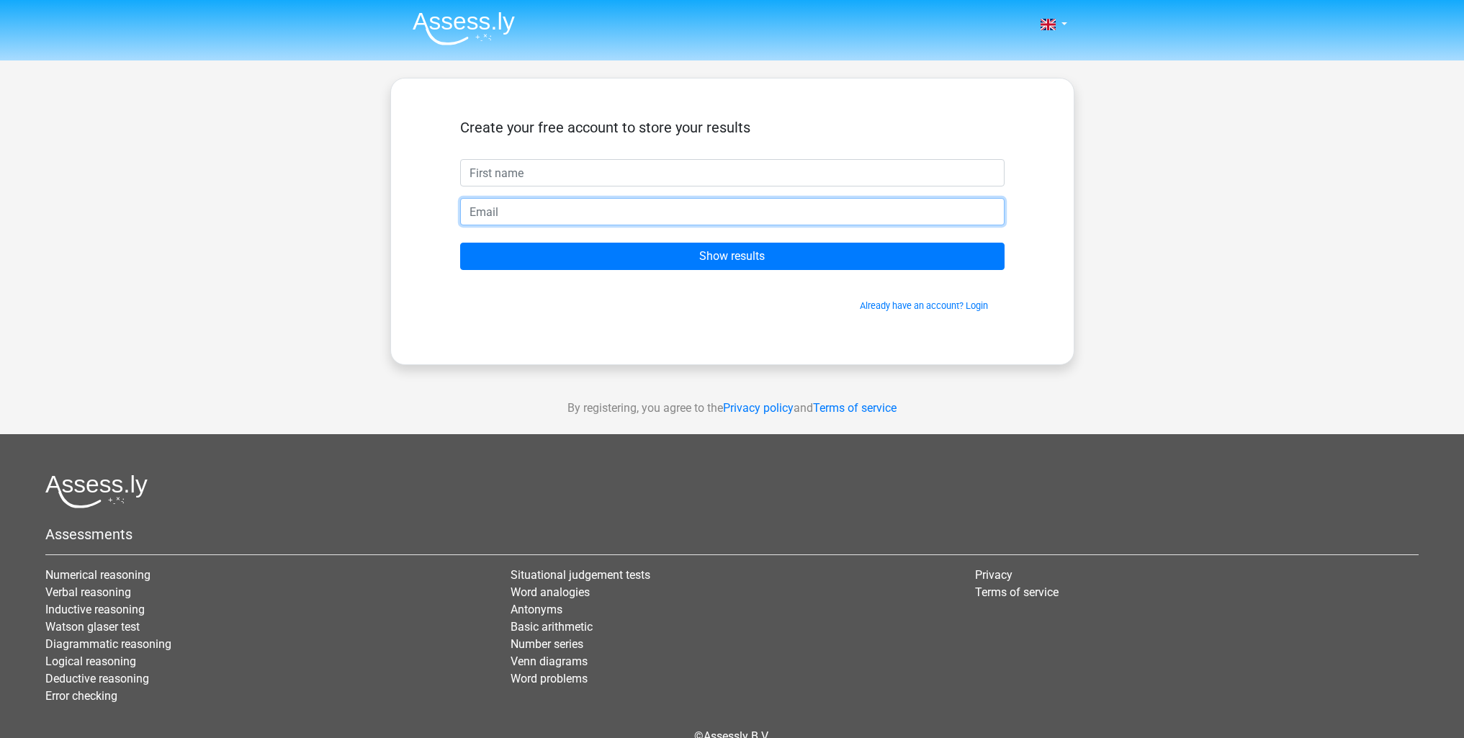
drag, startPoint x: 497, startPoint y: 210, endPoint x: 516, endPoint y: 179, distance: 36.2
click at [497, 210] on input "email" at bounding box center [732, 211] width 545 height 27
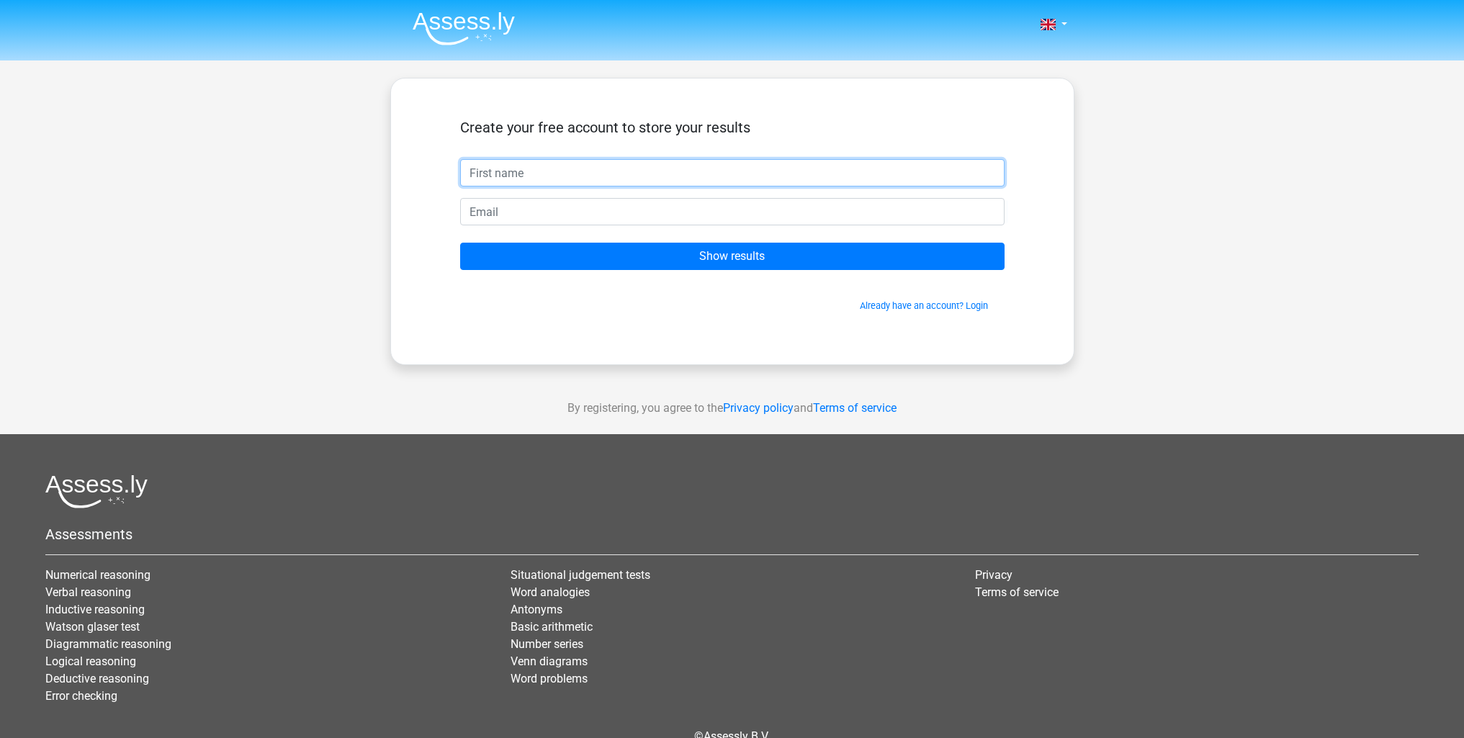
click at [516, 179] on input "text" at bounding box center [732, 172] width 545 height 27
type input "No"
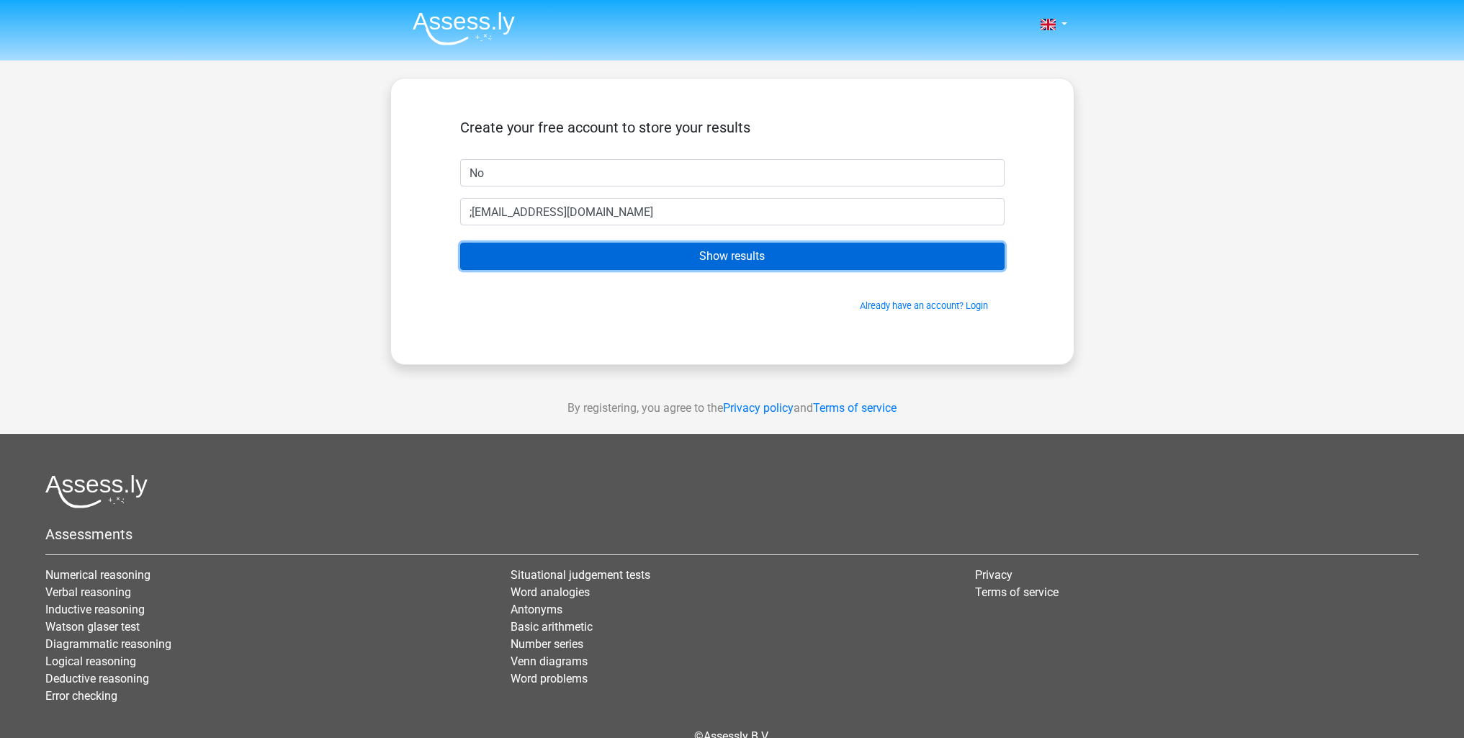
click at [699, 266] on input "Show results" at bounding box center [732, 256] width 545 height 27
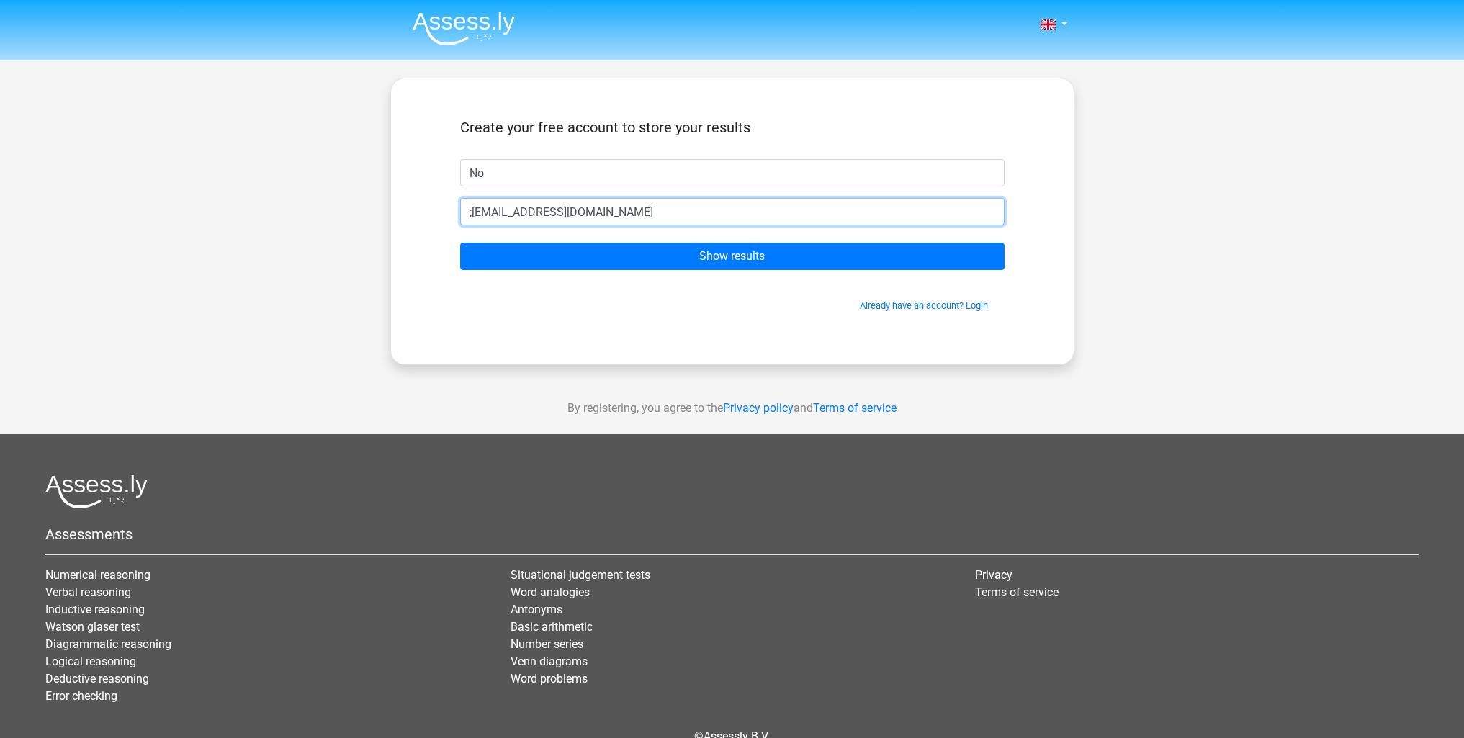
click at [600, 212] on input ";lkh@lk.com" at bounding box center [732, 211] width 545 height 27
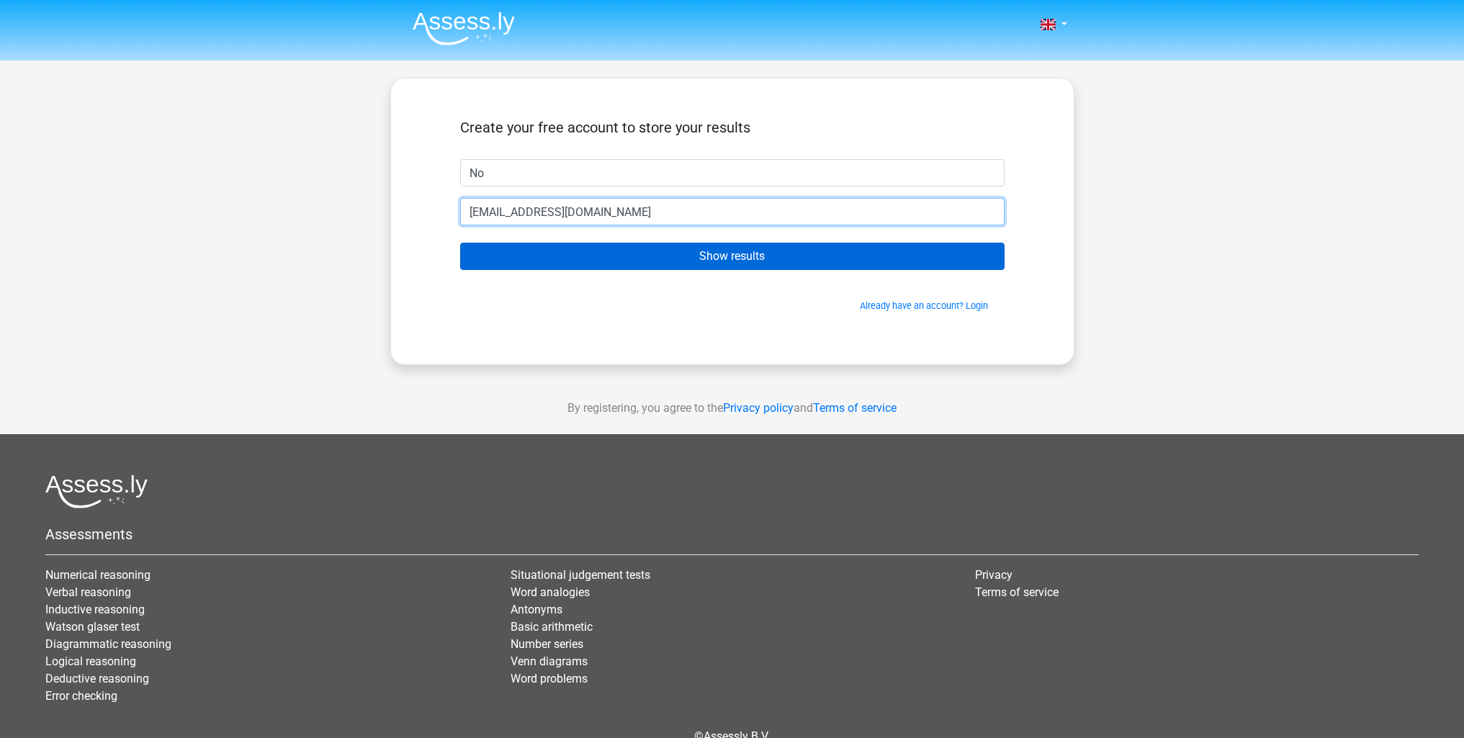
type input "[EMAIL_ADDRESS][DOMAIN_NAME]"
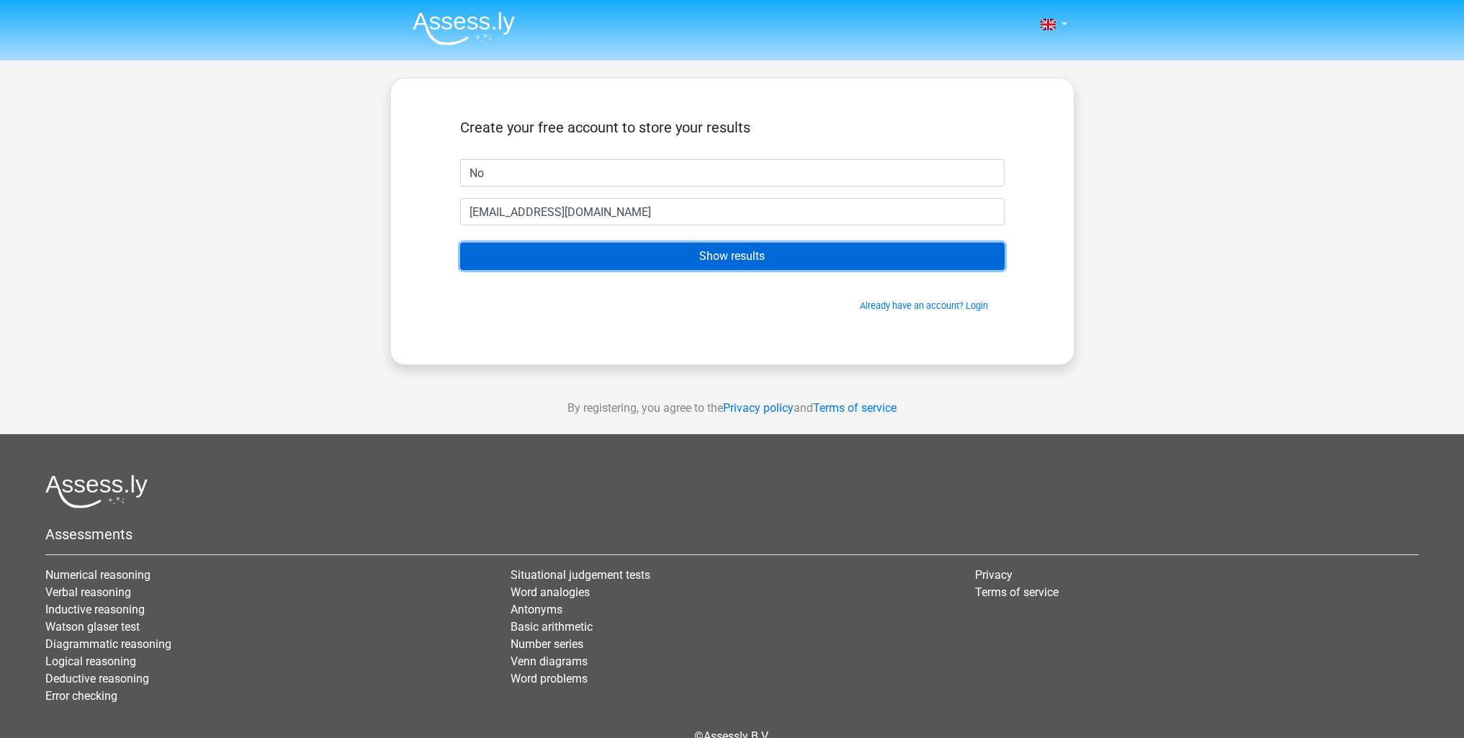
click at [721, 254] on input "Show results" at bounding box center [732, 256] width 545 height 27
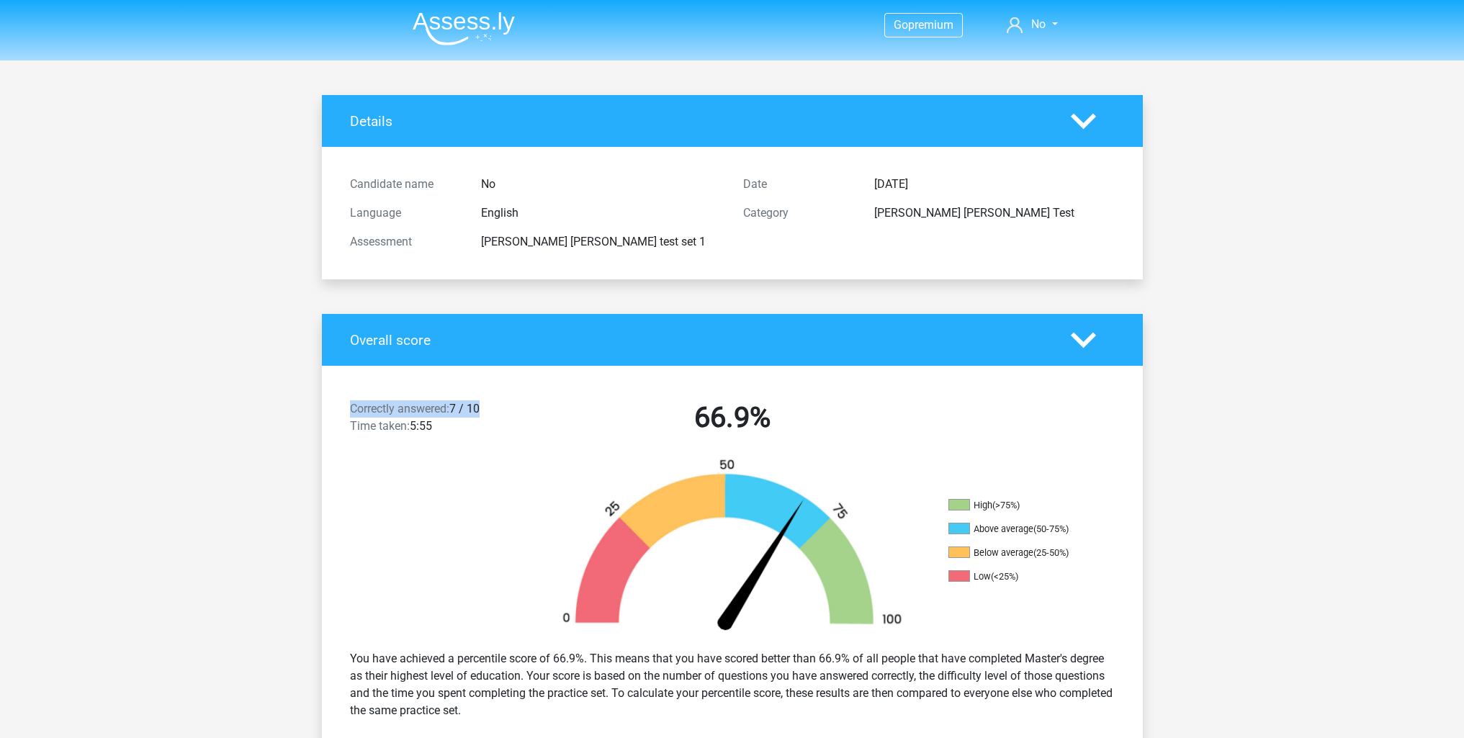
drag, startPoint x: 350, startPoint y: 411, endPoint x: 485, endPoint y: 411, distance: 135.4
click at [485, 411] on div "Correctly answered: 7 / 10 Time taken: 5:55" at bounding box center [437, 420] width 197 height 40
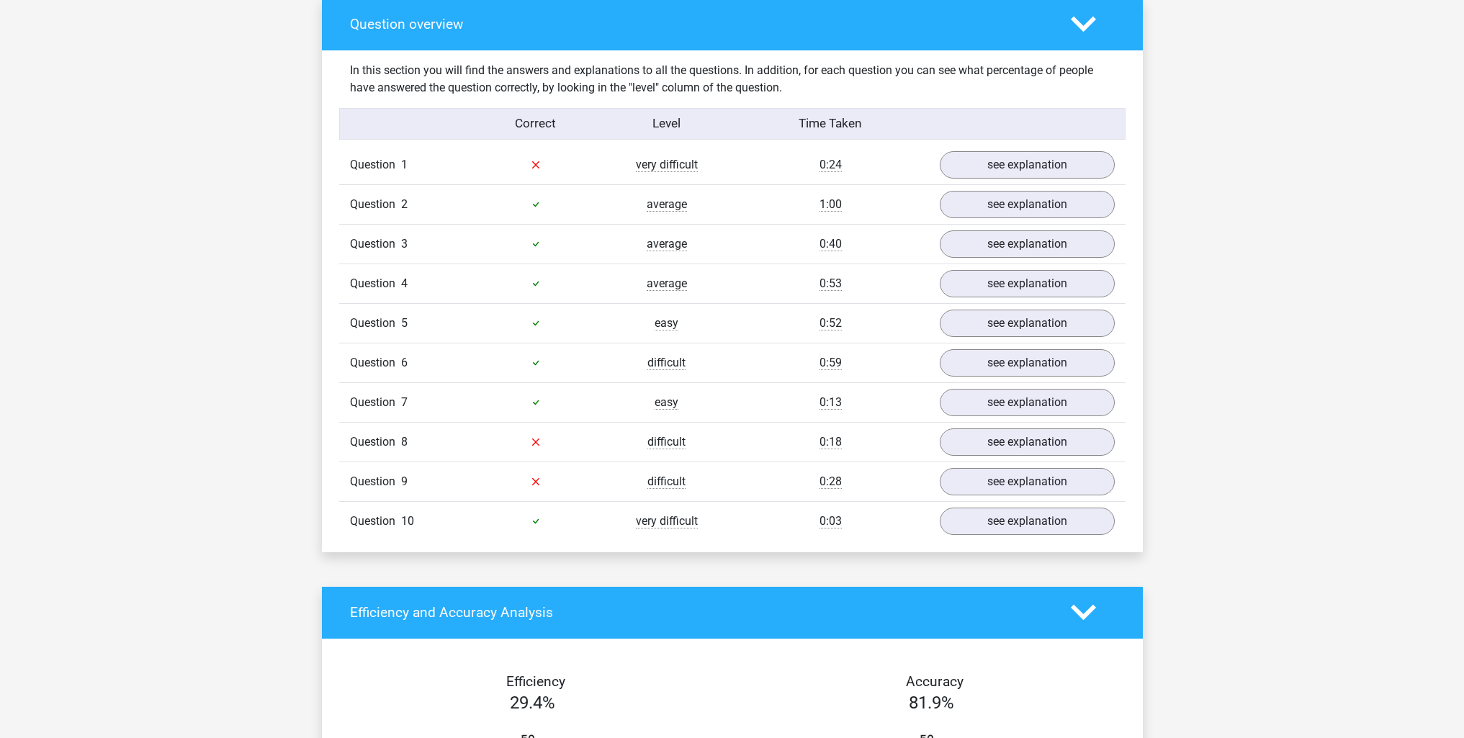
scroll to position [1152, 0]
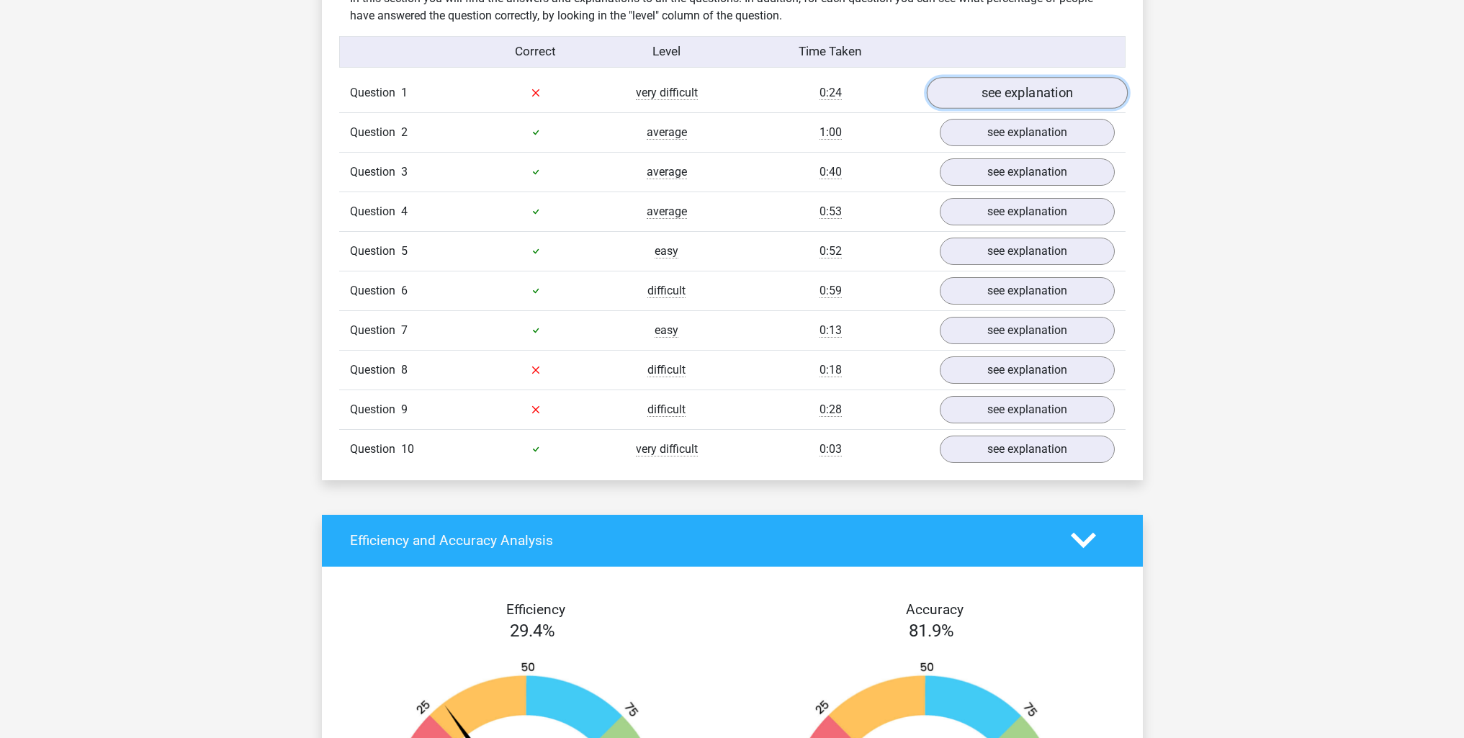
click at [1029, 77] on link "see explanation" at bounding box center [1026, 93] width 201 height 32
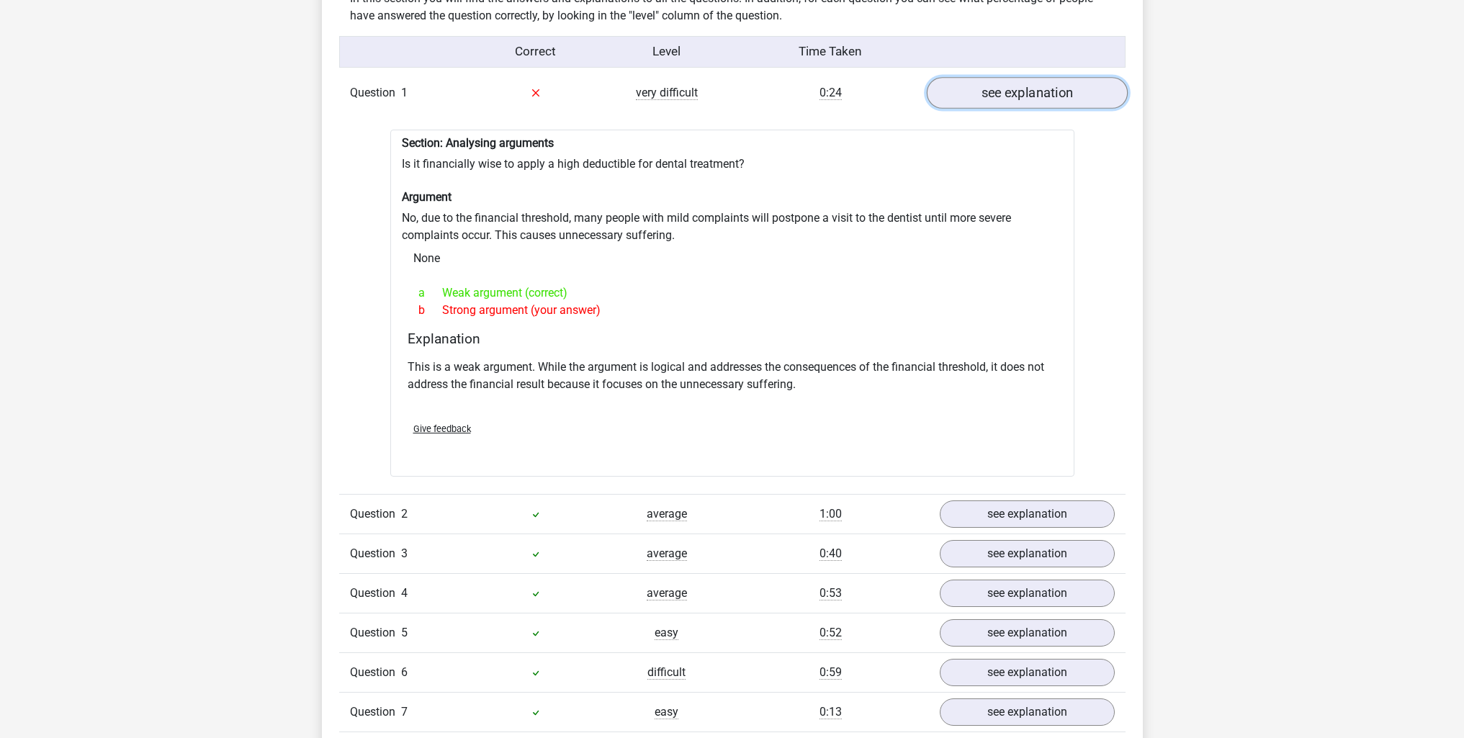
click at [1047, 78] on link "see explanation" at bounding box center [1026, 93] width 201 height 32
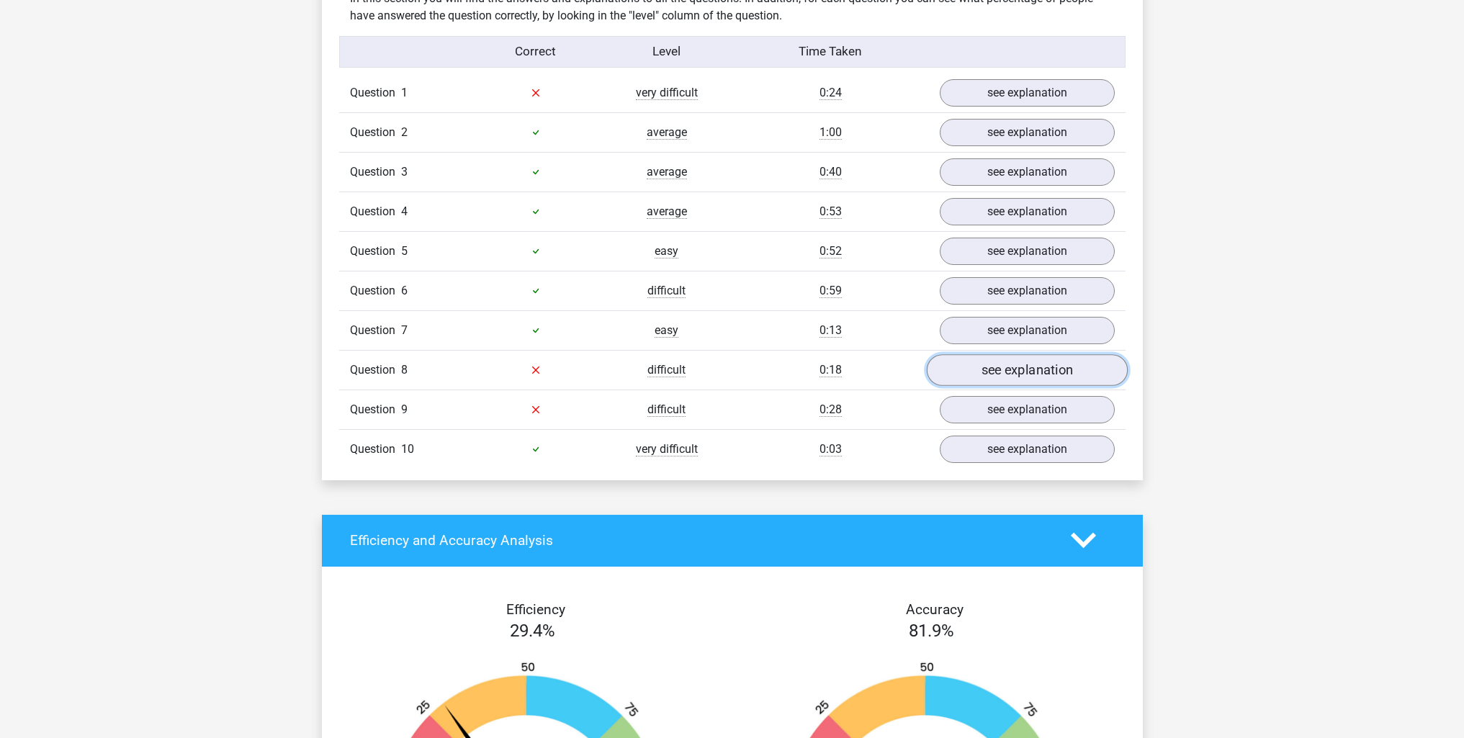
click at [1031, 364] on link "see explanation" at bounding box center [1026, 370] width 201 height 32
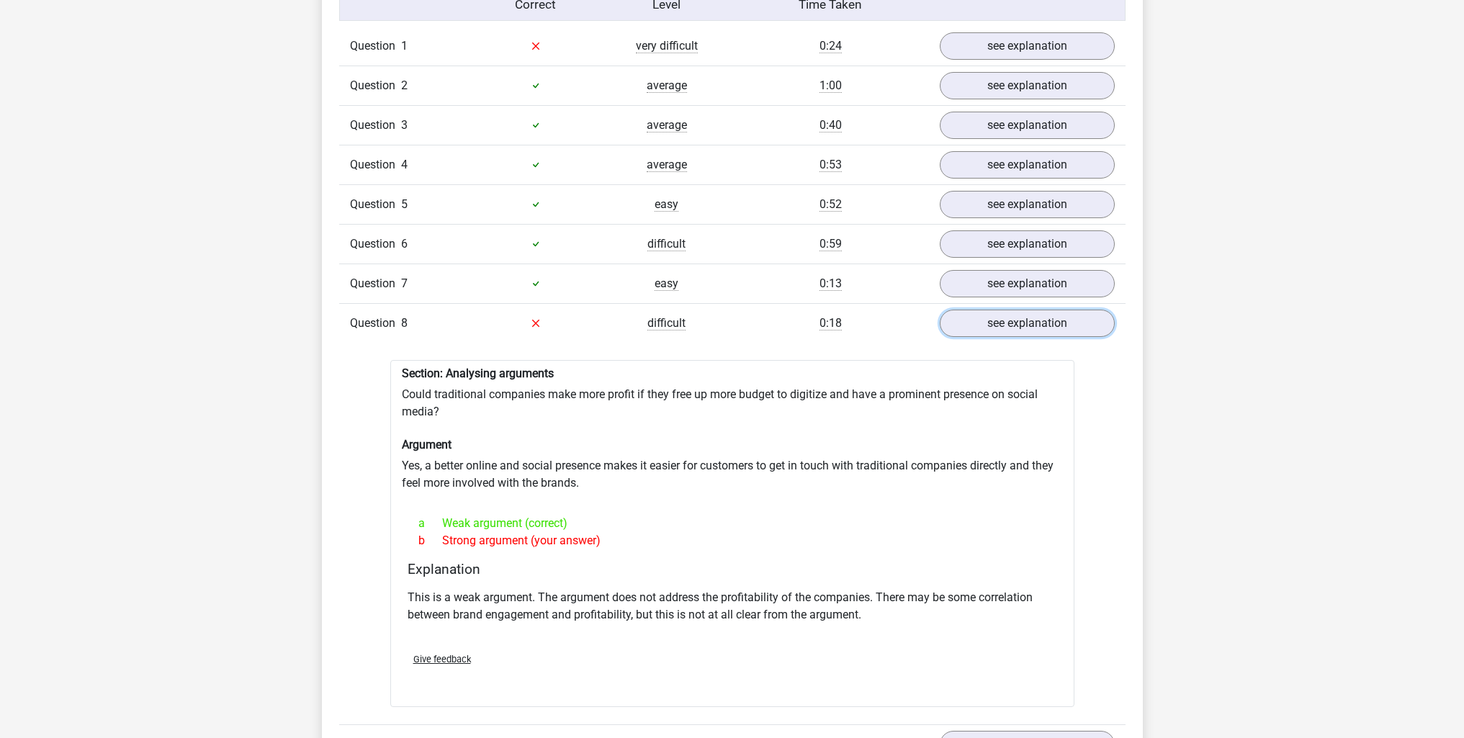
scroll to position [1224, 0]
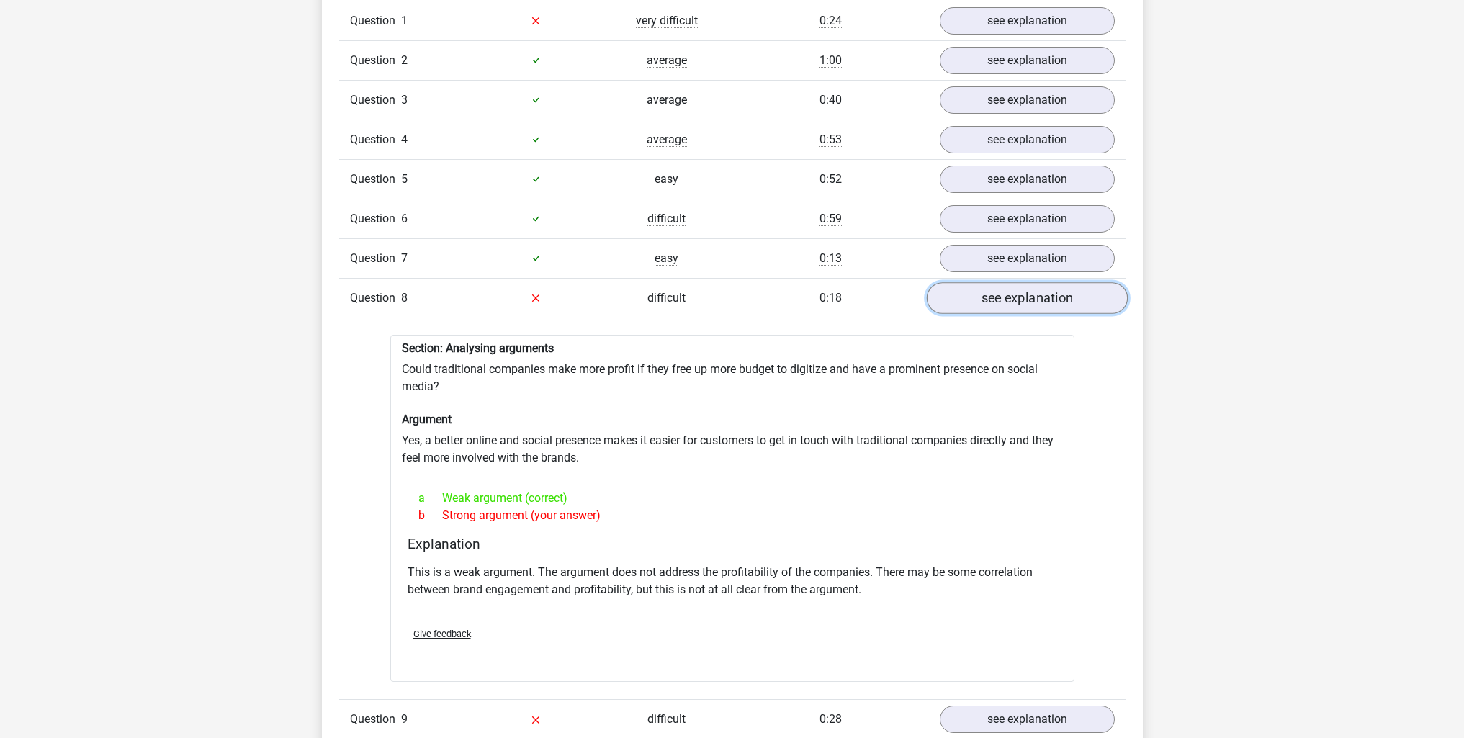
click at [1049, 295] on link "see explanation" at bounding box center [1026, 298] width 201 height 32
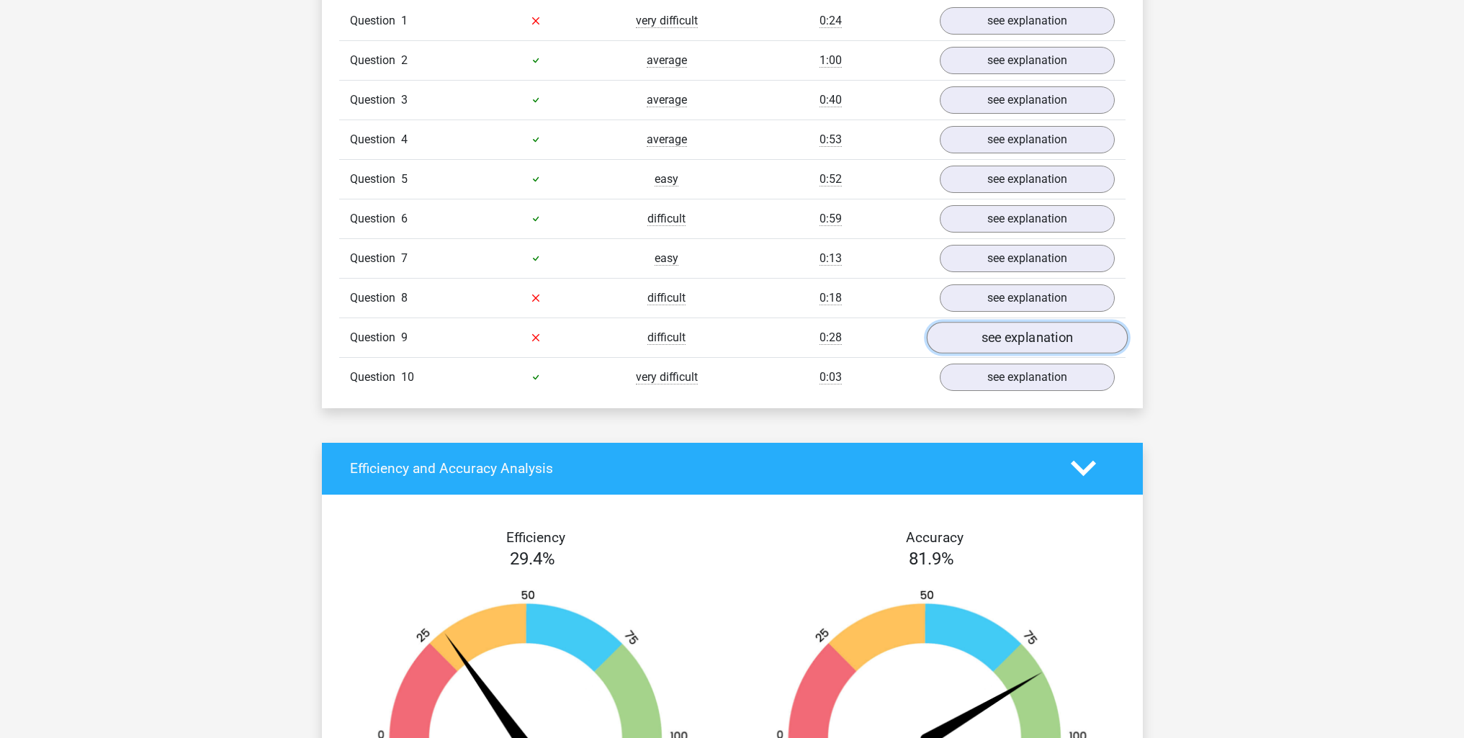
click at [1028, 333] on link "see explanation" at bounding box center [1026, 338] width 201 height 32
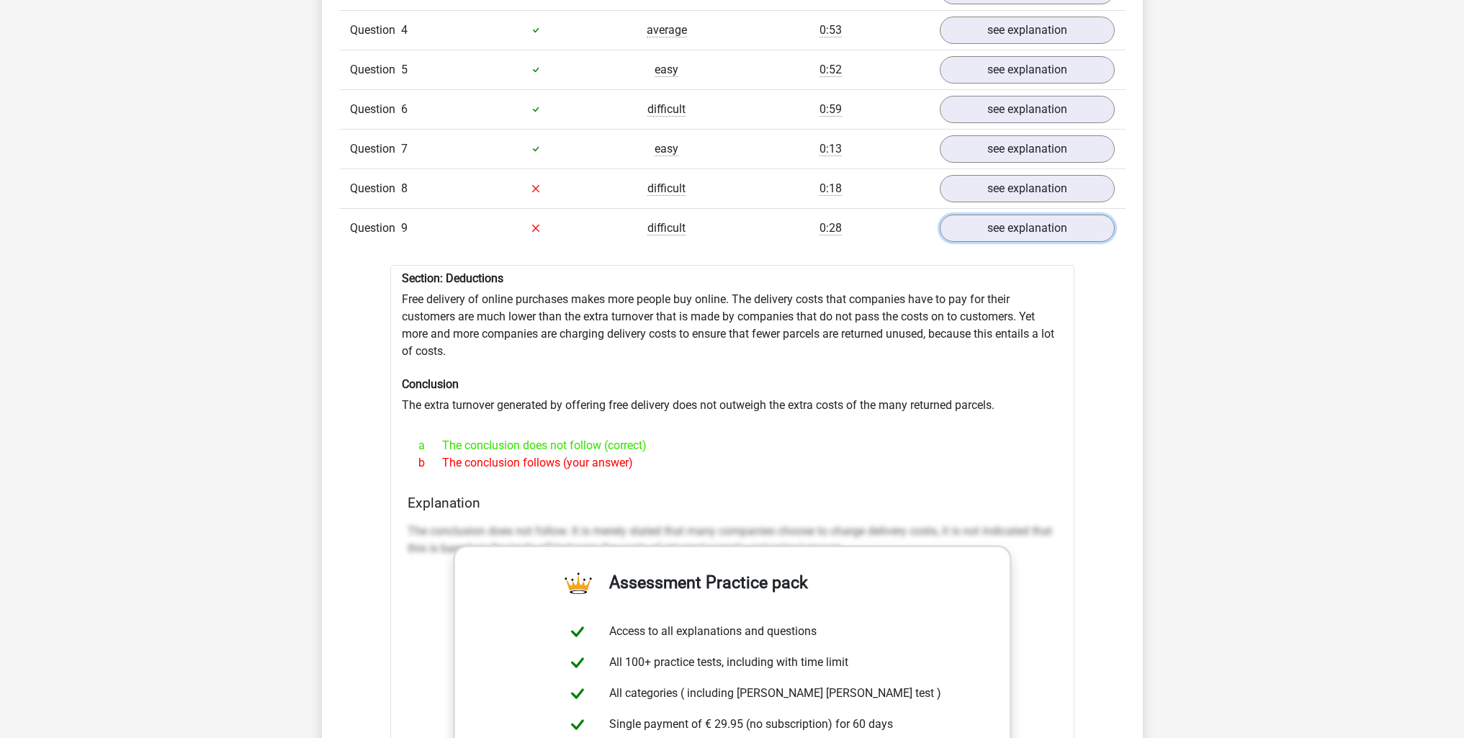
scroll to position [1296, 0]
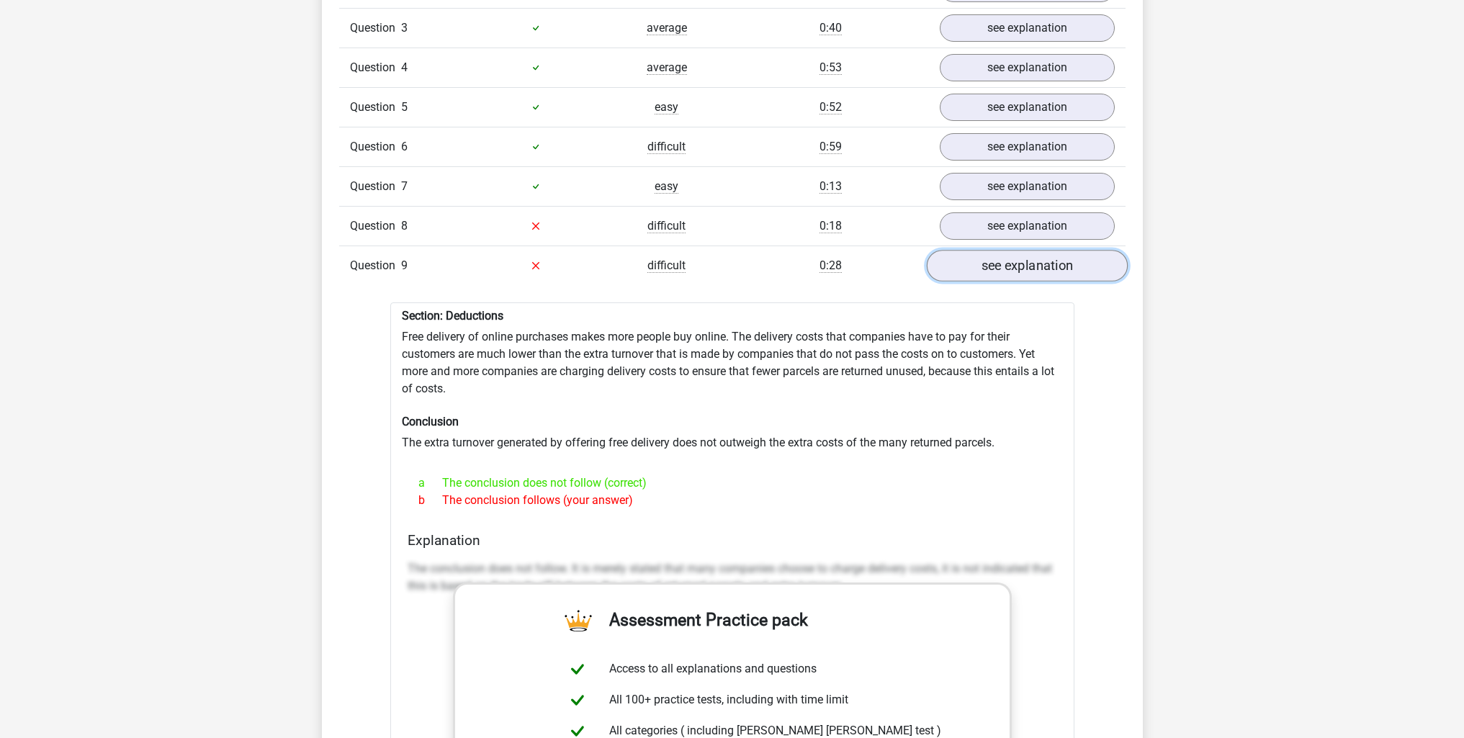
click at [1018, 250] on link "see explanation" at bounding box center [1026, 266] width 201 height 32
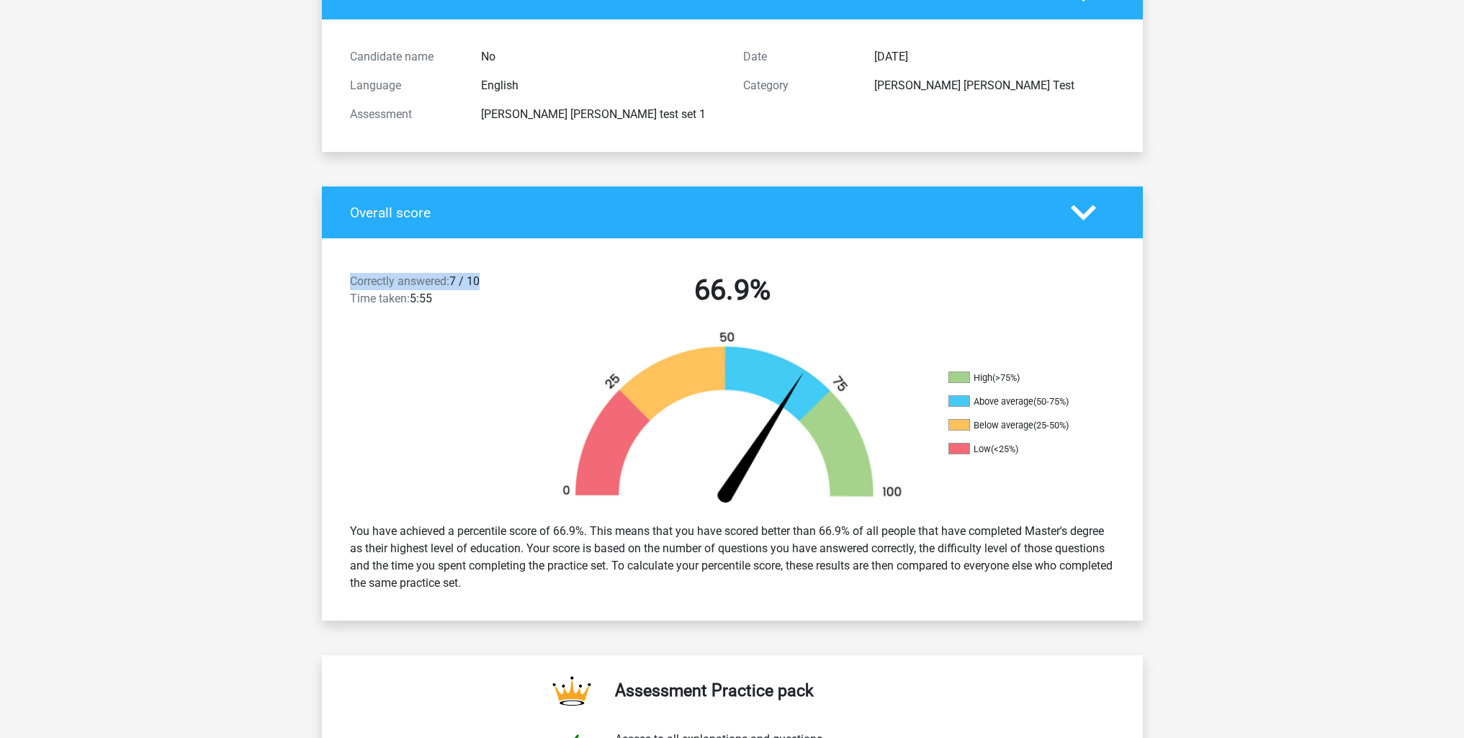
scroll to position [0, 0]
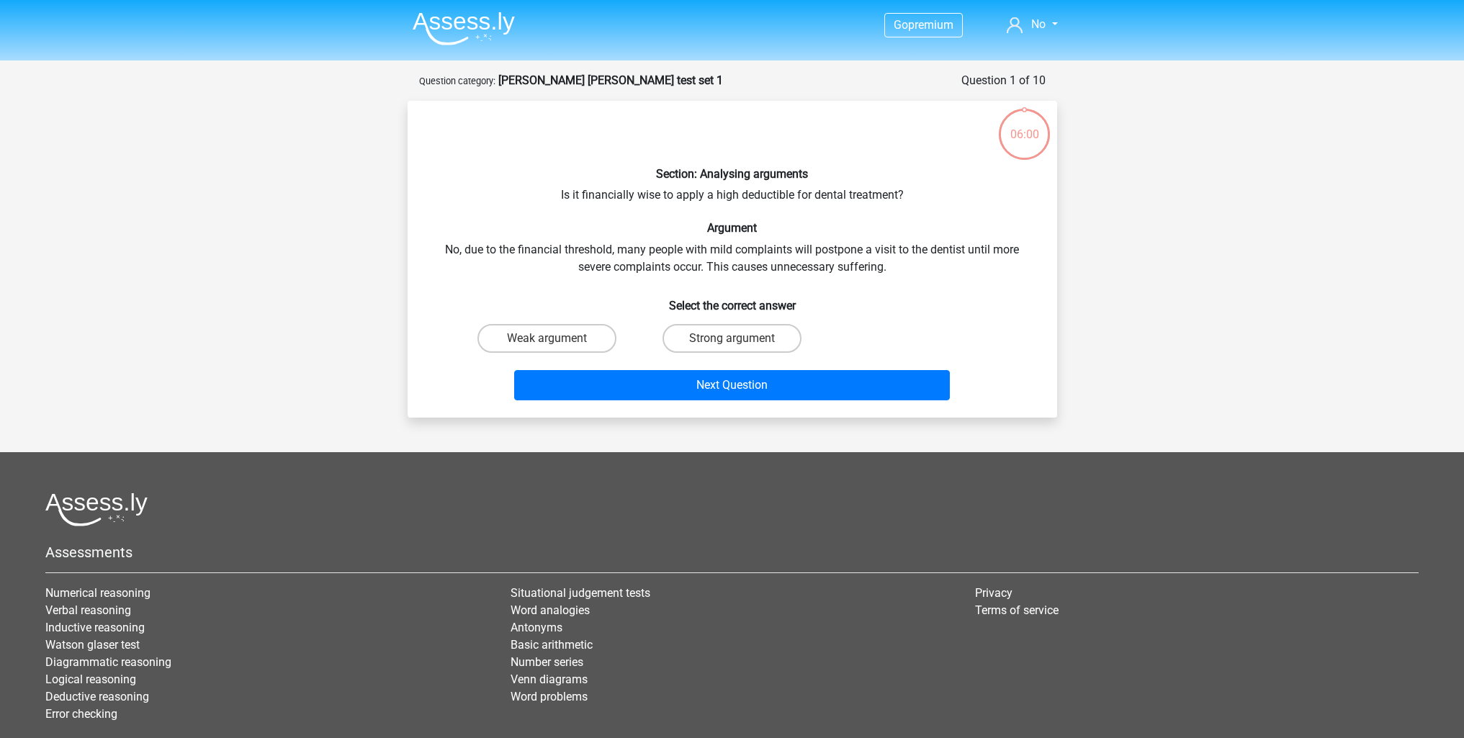
scroll to position [72, 0]
